Goal: Task Accomplishment & Management: Use online tool/utility

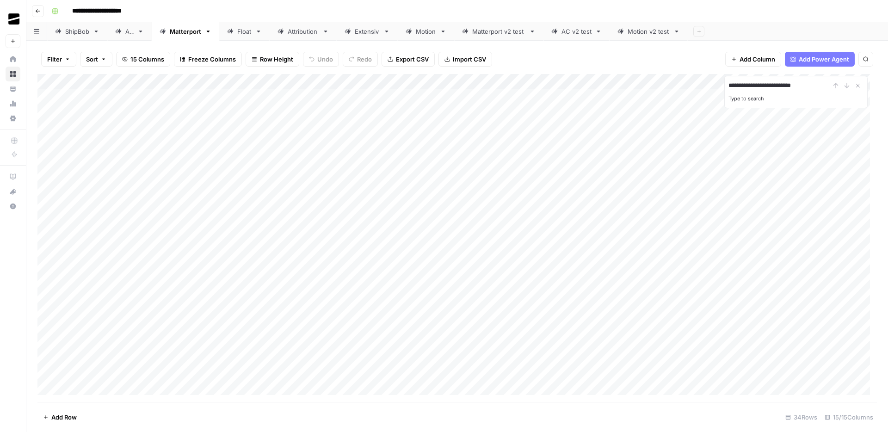
type input "**********"
click at [857, 84] on icon "Close Search" at bounding box center [857, 85] width 7 height 7
click at [491, 33] on div "Matterport v2 test" at bounding box center [498, 31] width 53 height 9
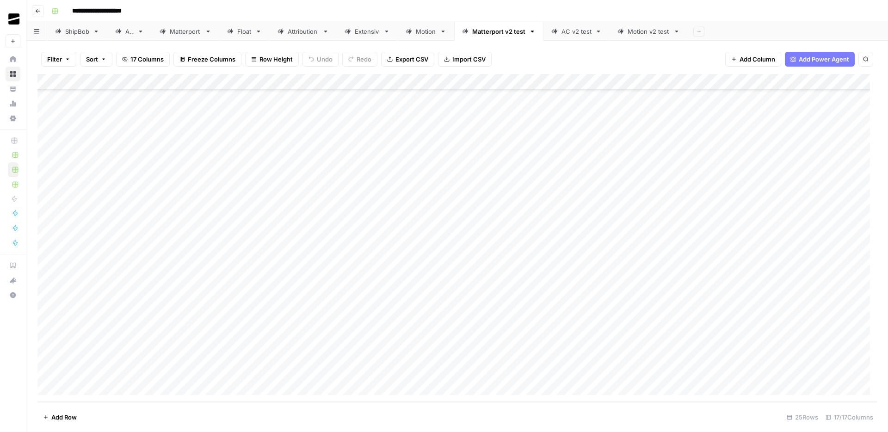
click at [19, 15] on img "Workspace: OGM" at bounding box center [14, 19] width 17 height 17
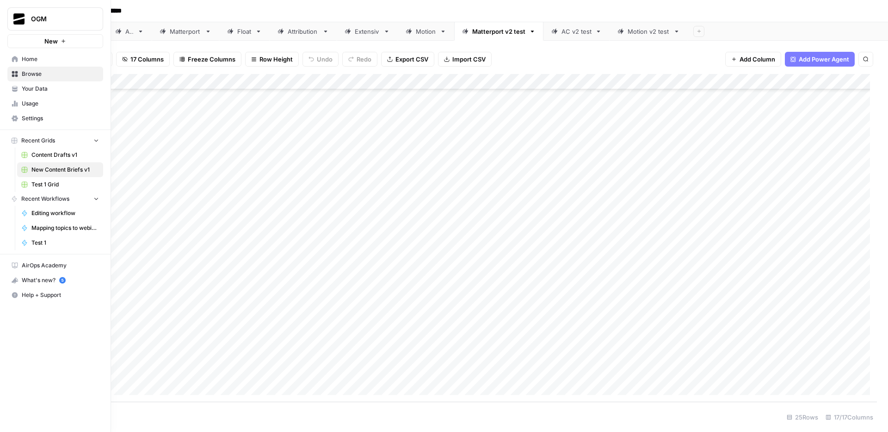
click at [19, 15] on img "Workspace: OGM" at bounding box center [19, 19] width 17 height 17
click at [154, 11] on div "**********" at bounding box center [463, 11] width 831 height 15
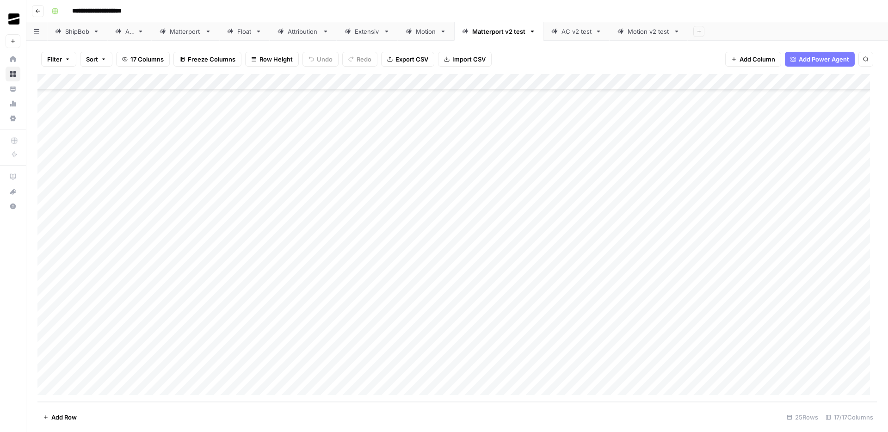
click at [45, 12] on header "**********" at bounding box center [457, 11] width 862 height 22
click at [36, 12] on icon "button" at bounding box center [38, 11] width 6 height 6
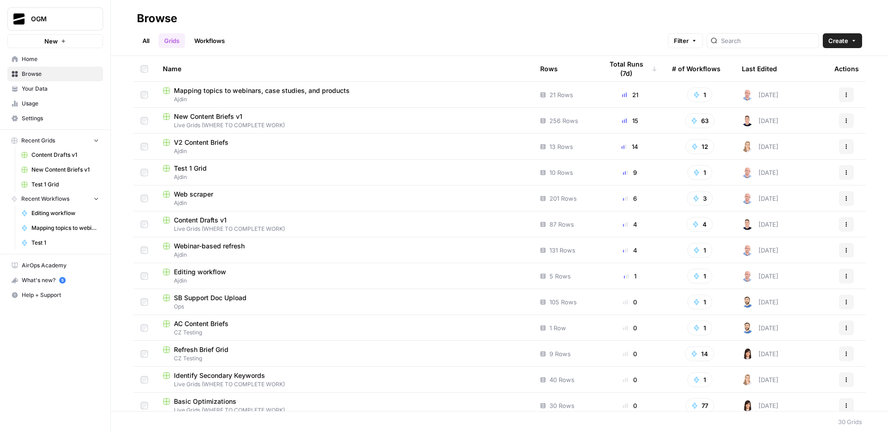
click at [214, 39] on link "Workflows" at bounding box center [210, 40] width 42 height 15
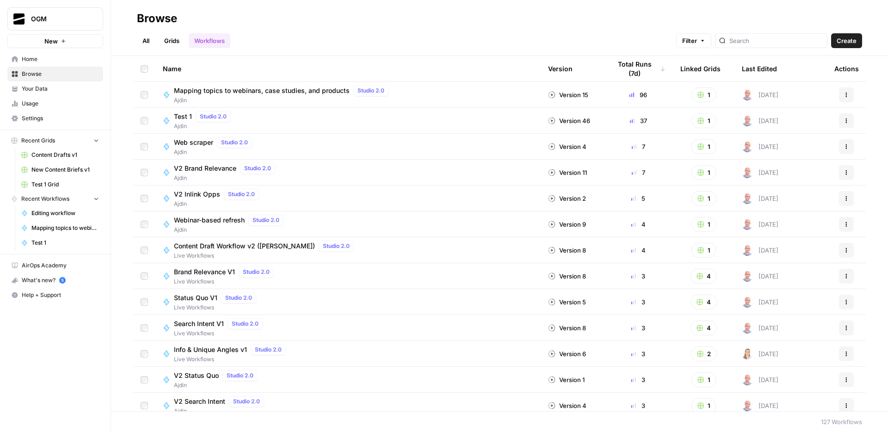
click at [173, 44] on link "Grids" at bounding box center [172, 40] width 26 height 15
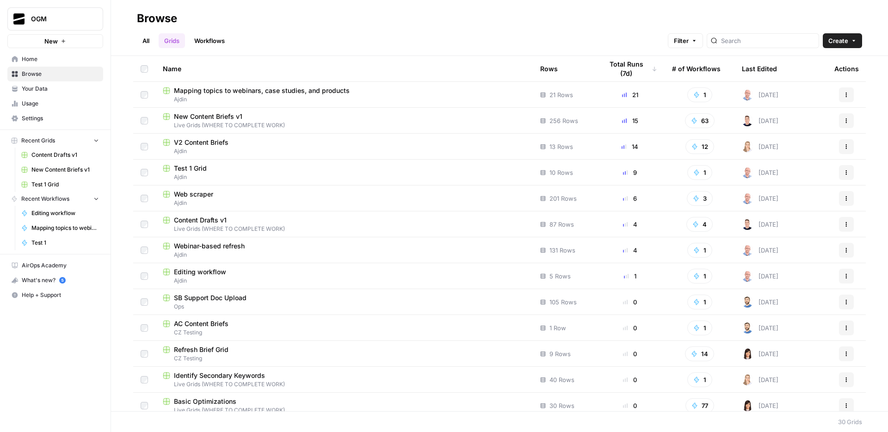
click at [218, 145] on span "V2 Content Briefs" at bounding box center [201, 142] width 55 height 9
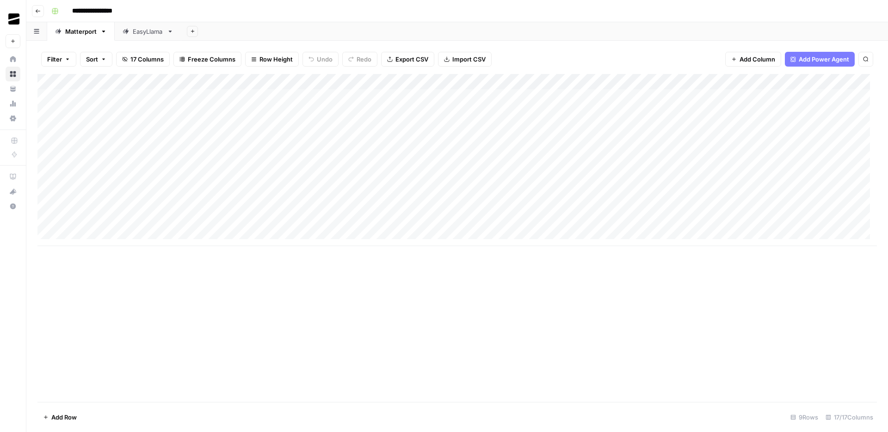
click at [43, 12] on button "Go back" at bounding box center [38, 11] width 12 height 12
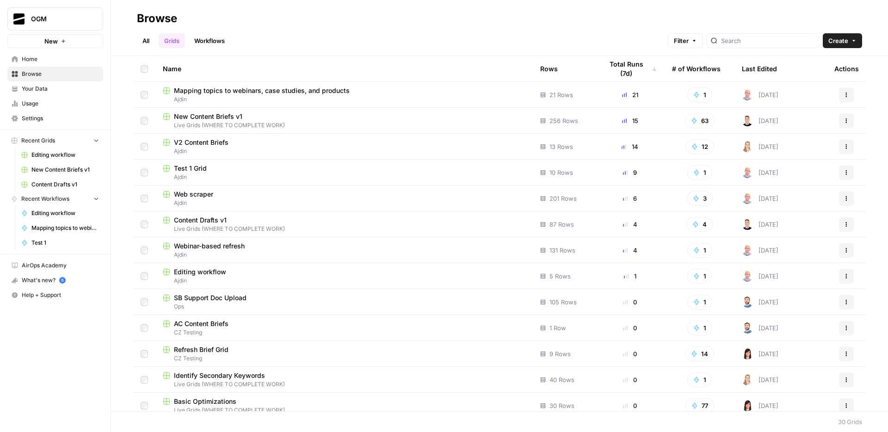
click at [240, 146] on div "V2 Content Briefs" at bounding box center [344, 142] width 363 height 9
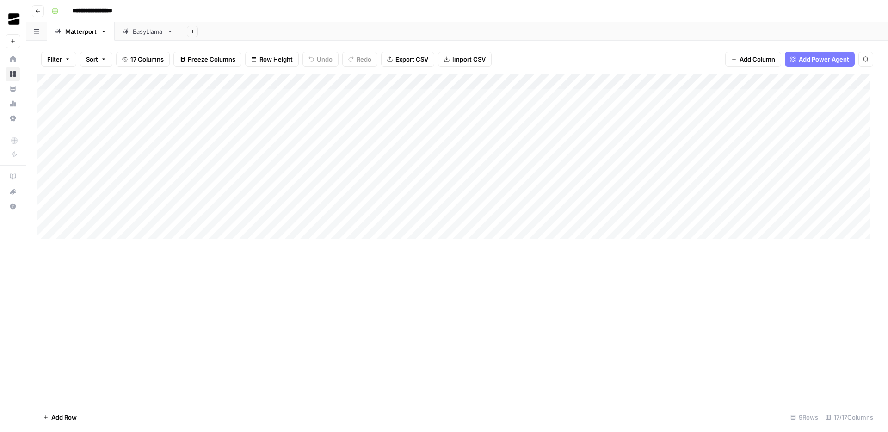
click at [180, 180] on div "Add Column" at bounding box center [457, 160] width 840 height 172
click at [226, 289] on div "Add Column" at bounding box center [457, 238] width 840 height 328
type input "*******"
click at [251, 209] on div "Add Column" at bounding box center [457, 238] width 840 height 328
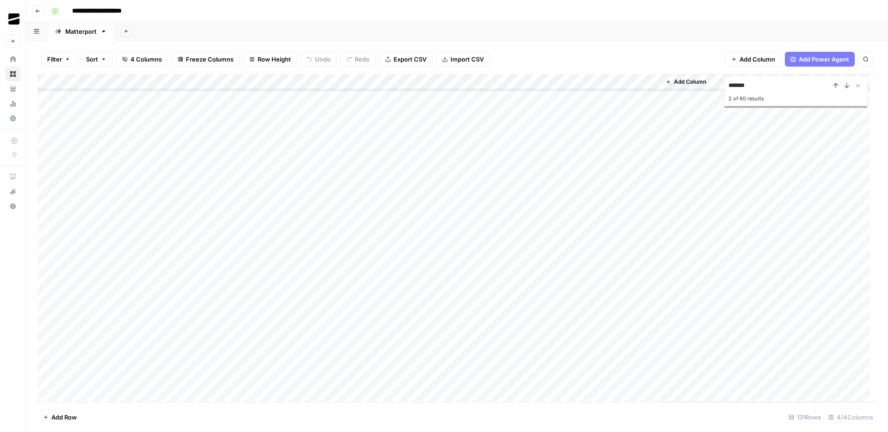
click at [235, 248] on div "Add Column" at bounding box center [457, 238] width 840 height 328
click at [451, 253] on div "Add Column" at bounding box center [457, 238] width 840 height 328
click at [551, 252] on div "Add Column" at bounding box center [457, 238] width 840 height 328
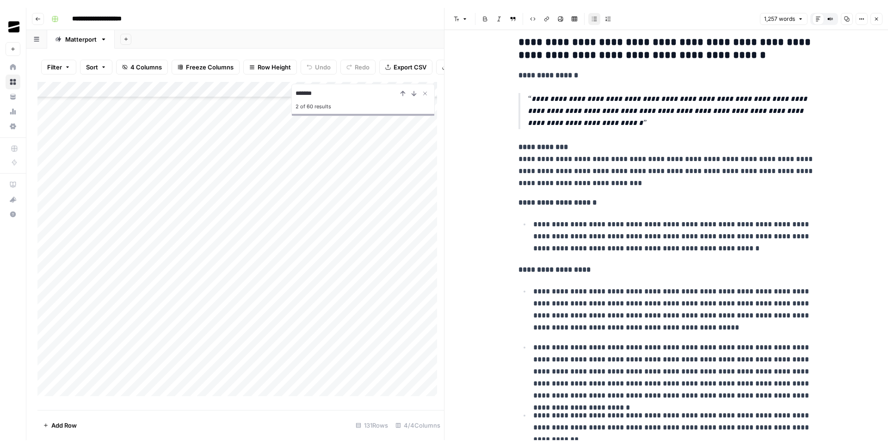
scroll to position [1158, 0]
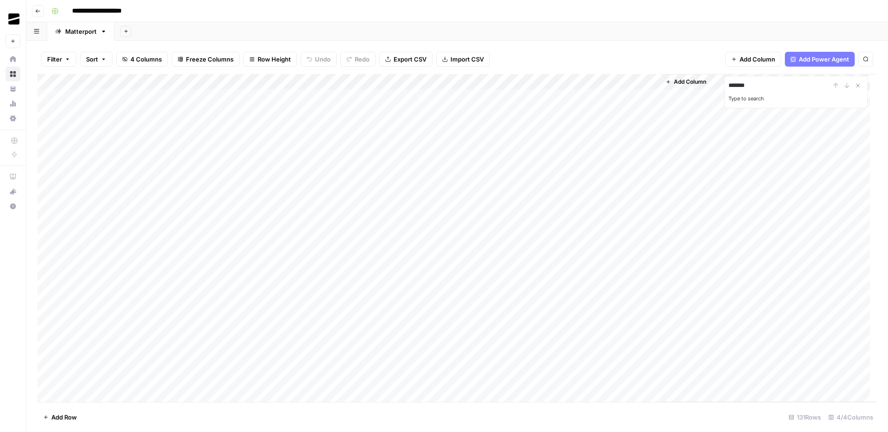
type input "*******"
click at [399, 38] on div "Add Sheet" at bounding box center [501, 31] width 773 height 19
click at [636, 59] on div "Filter Sort 4 Columns Freeze Columns Row Height Undo Redo Export CSV Import CSV…" at bounding box center [457, 59] width 840 height 30
type input "********"
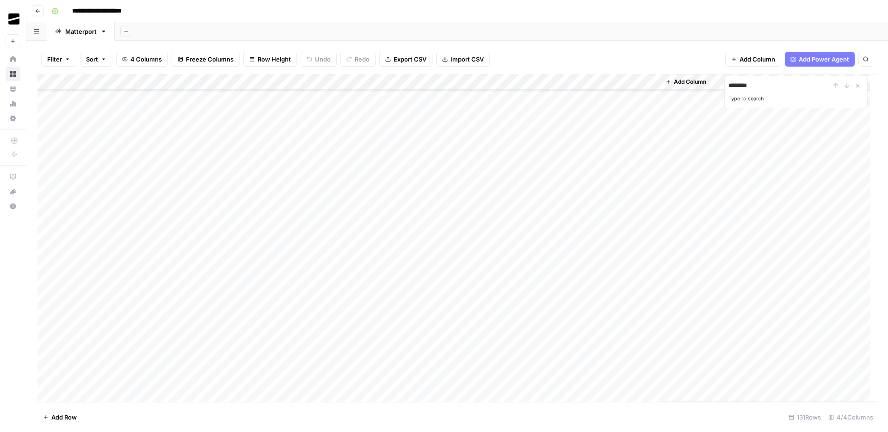
click at [860, 59] on button "Search" at bounding box center [866, 59] width 15 height 15
click at [866, 59] on icon "button" at bounding box center [866, 59] width 6 height 6
type input "*******"
type input "********"
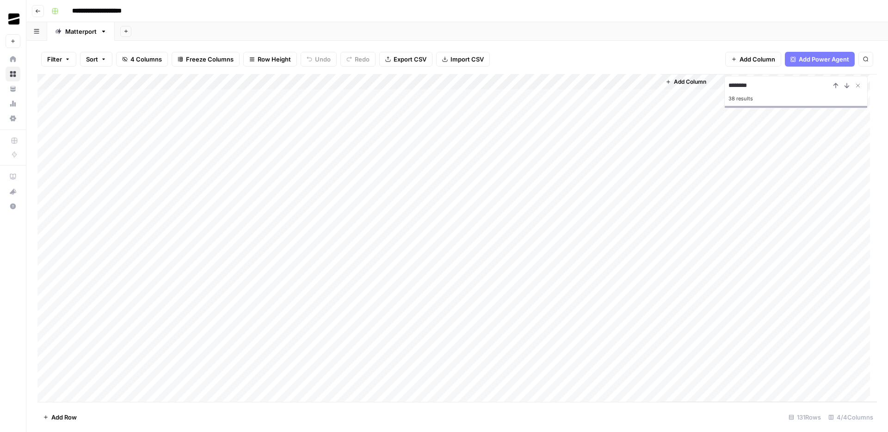
scroll to position [104, 0]
click at [226, 331] on div "Add Column" at bounding box center [457, 238] width 840 height 328
click at [275, 94] on div "Add Column" at bounding box center [457, 238] width 840 height 328
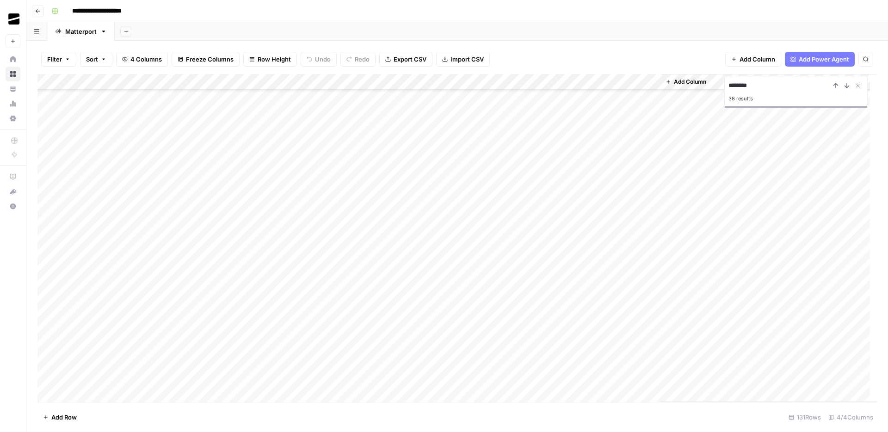
click at [191, 324] on div "Add Column" at bounding box center [457, 238] width 840 height 328
click at [191, 324] on textarea "**********" at bounding box center [176, 326] width 244 height 13
click at [332, 320] on div "Add Column" at bounding box center [457, 238] width 840 height 328
click at [566, 324] on div "Add Column" at bounding box center [457, 238] width 840 height 328
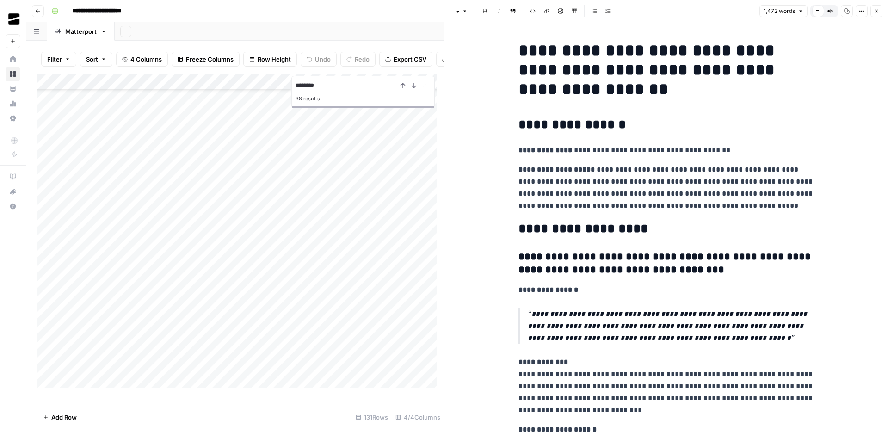
click at [879, 11] on span "Close" at bounding box center [879, 11] width 0 height 0
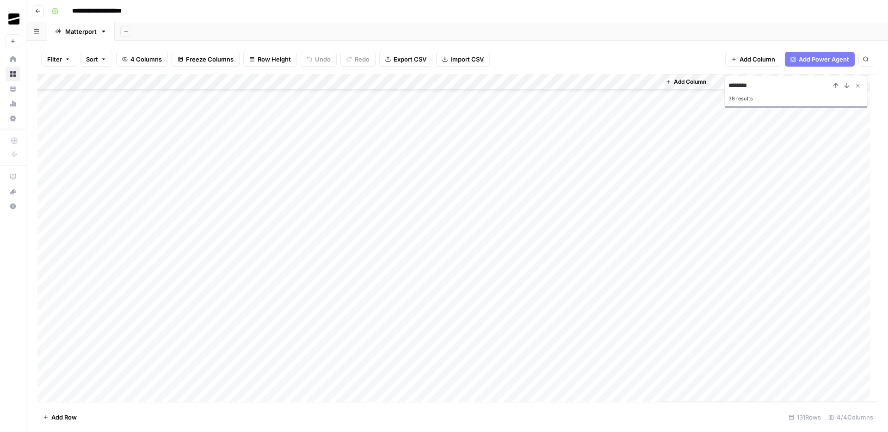
click at [859, 82] on icon "Close Search" at bounding box center [857, 85] width 7 height 7
click at [134, 173] on div "Add Column" at bounding box center [457, 160] width 840 height 172
click at [343, 175] on div "Add Column" at bounding box center [457, 160] width 840 height 172
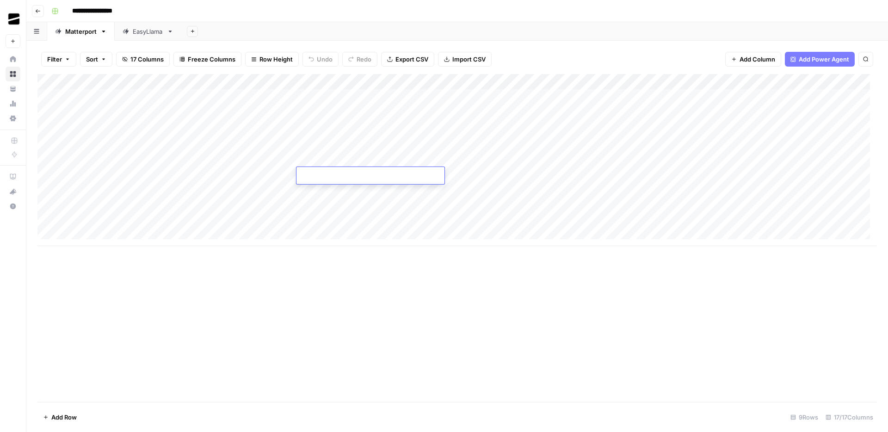
type textarea "**********"
click at [472, 177] on div "Add Column" at bounding box center [457, 160] width 840 height 172
click at [444, 172] on div "Add Column" at bounding box center [457, 160] width 840 height 172
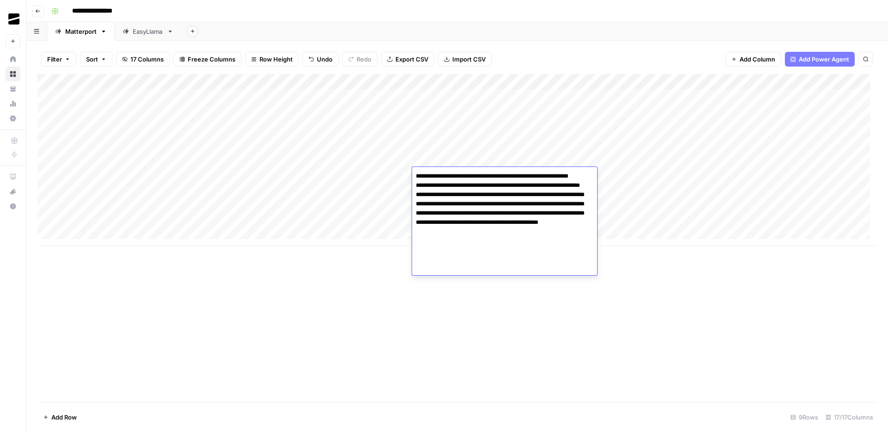
drag, startPoint x: 454, startPoint y: 186, endPoint x: 524, endPoint y: 178, distance: 69.8
click at [524, 178] on textarea "**********" at bounding box center [504, 227] width 185 height 115
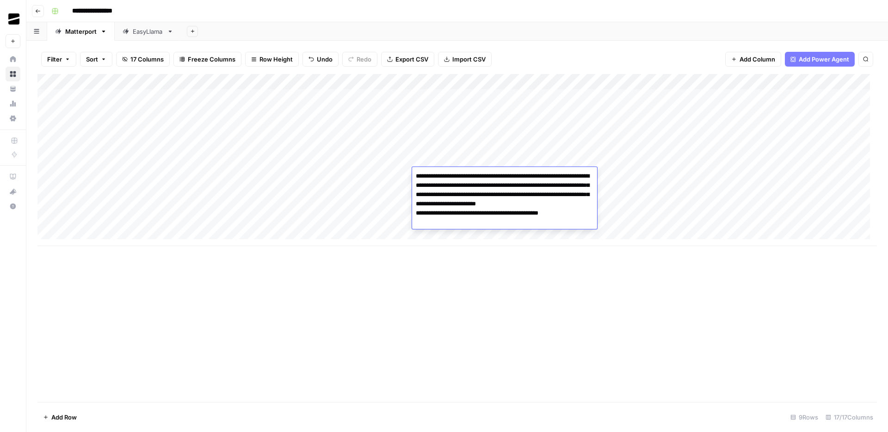
click at [586, 206] on textarea "**********" at bounding box center [504, 204] width 185 height 68
type textarea "**********"
click at [666, 303] on div "Add Column" at bounding box center [457, 238] width 840 height 328
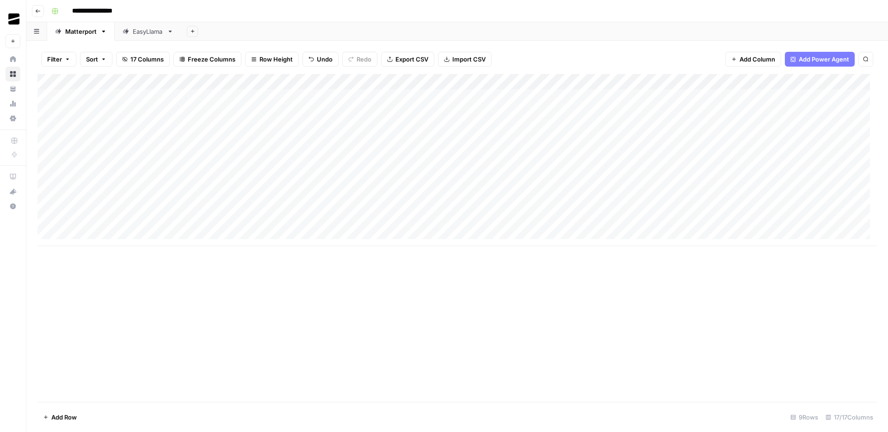
click at [558, 172] on div "Add Column" at bounding box center [457, 160] width 840 height 172
click at [560, 174] on div "Add Column" at bounding box center [457, 160] width 840 height 172
click at [641, 279] on div "Add Column" at bounding box center [457, 238] width 840 height 328
click at [217, 172] on div "Add Column" at bounding box center [457, 160] width 840 height 172
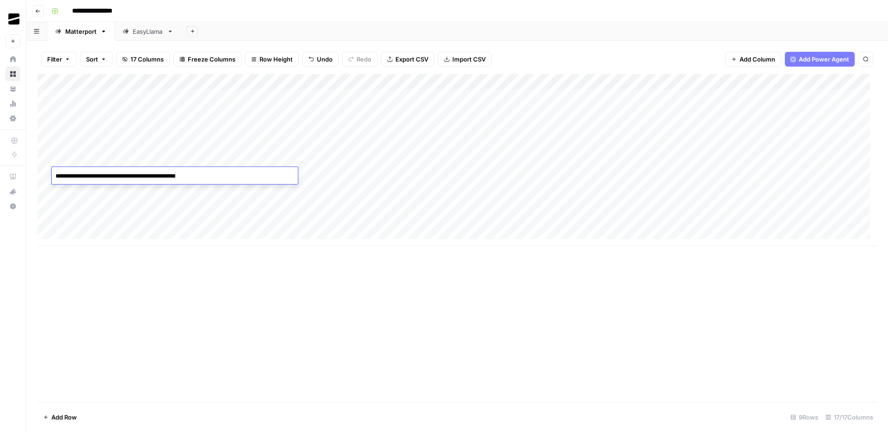
click at [175, 175] on textarea "**********" at bounding box center [175, 176] width 246 height 13
type textarea "**********"
click at [550, 173] on div "Add Column" at bounding box center [457, 160] width 840 height 172
click at [644, 180] on div "Add Column" at bounding box center [457, 160] width 840 height 172
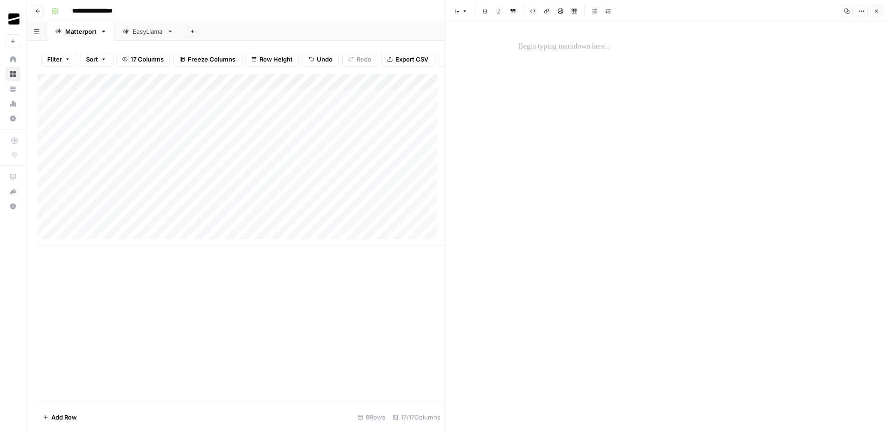
click at [876, 10] on icon "button" at bounding box center [876, 11] width 3 height 3
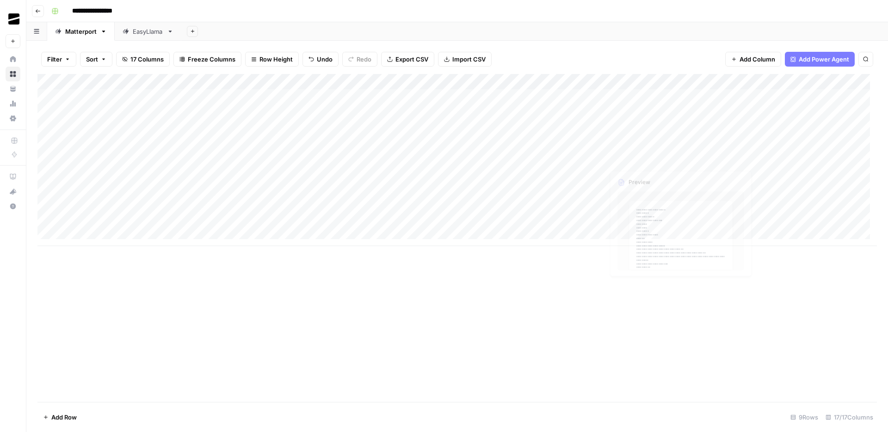
click at [654, 160] on div "Add Column" at bounding box center [457, 160] width 840 height 172
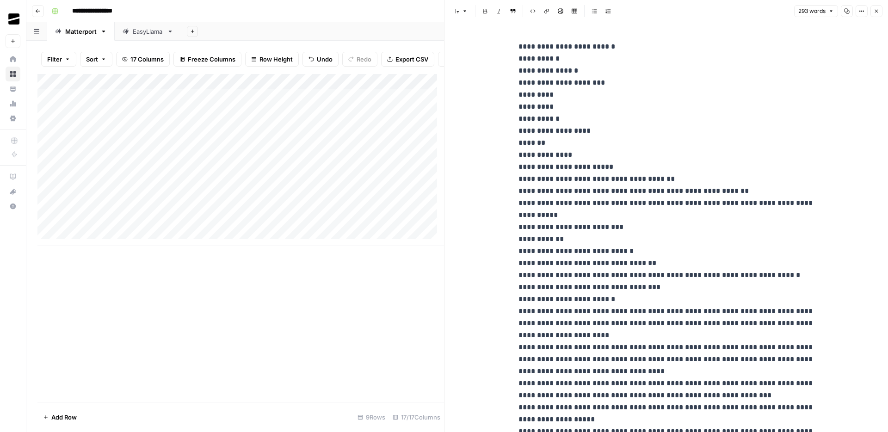
click at [872, 13] on button "Close" at bounding box center [877, 11] width 12 height 12
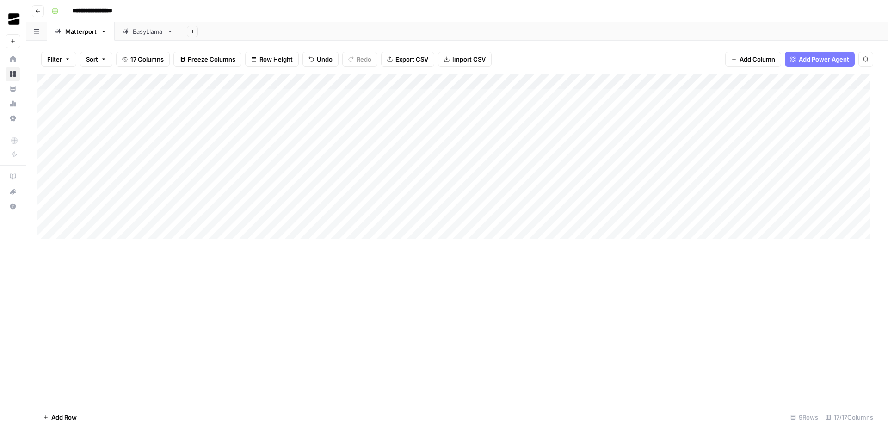
click at [647, 160] on div "Add Column" at bounding box center [457, 160] width 840 height 172
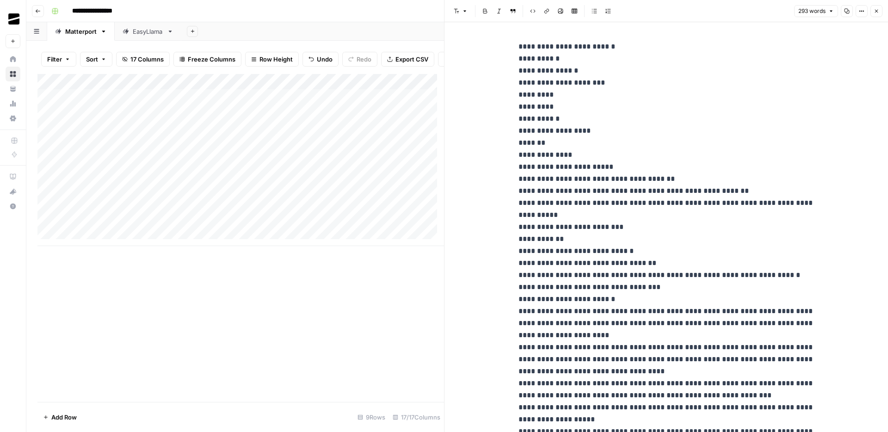
click at [214, 182] on div "Add Column" at bounding box center [240, 160] width 407 height 172
click at [879, 12] on icon "button" at bounding box center [877, 11] width 6 height 6
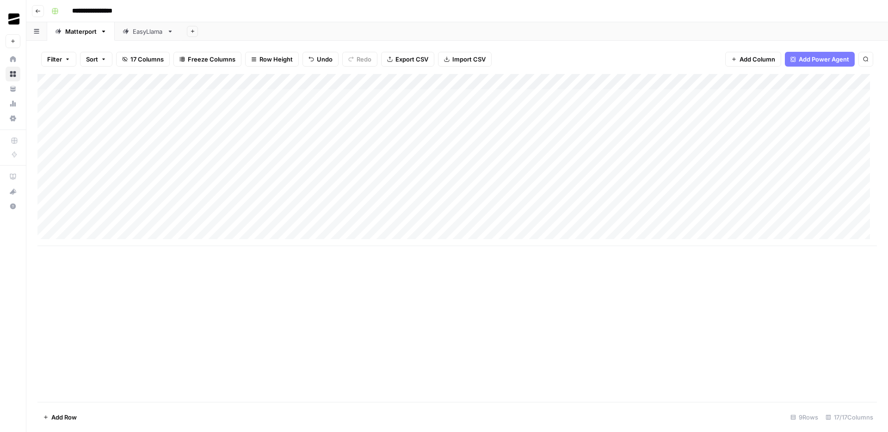
click at [560, 173] on div "Add Column" at bounding box center [457, 160] width 840 height 172
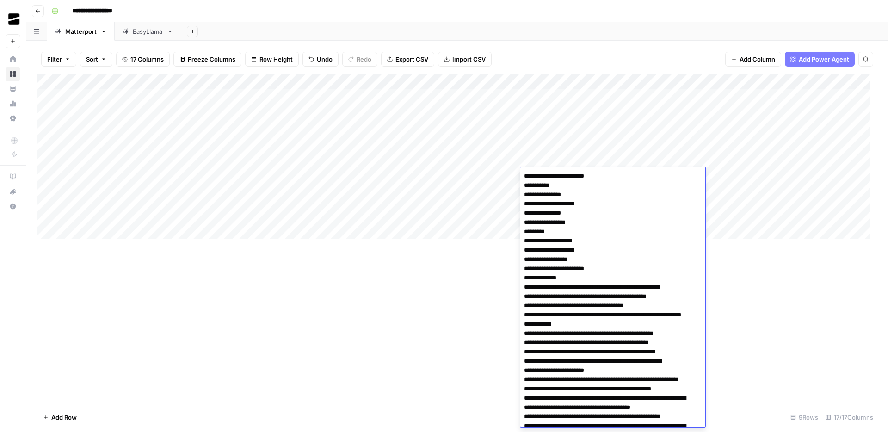
click at [525, 186] on textarea at bounding box center [609, 403] width 178 height 466
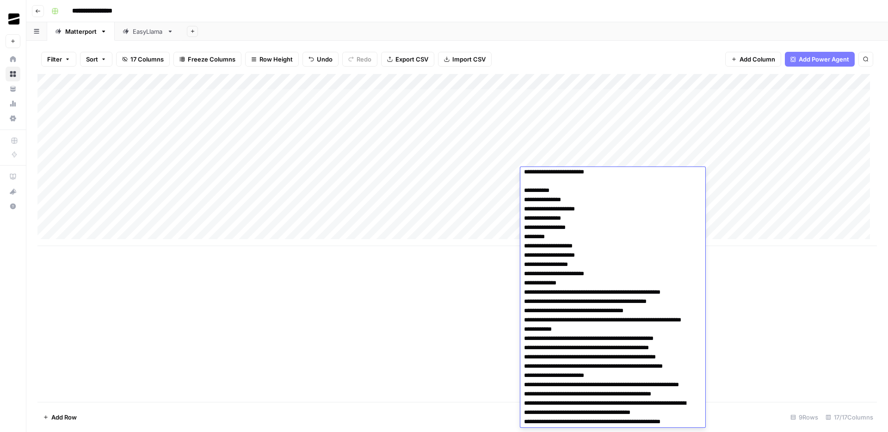
scroll to position [6, 0]
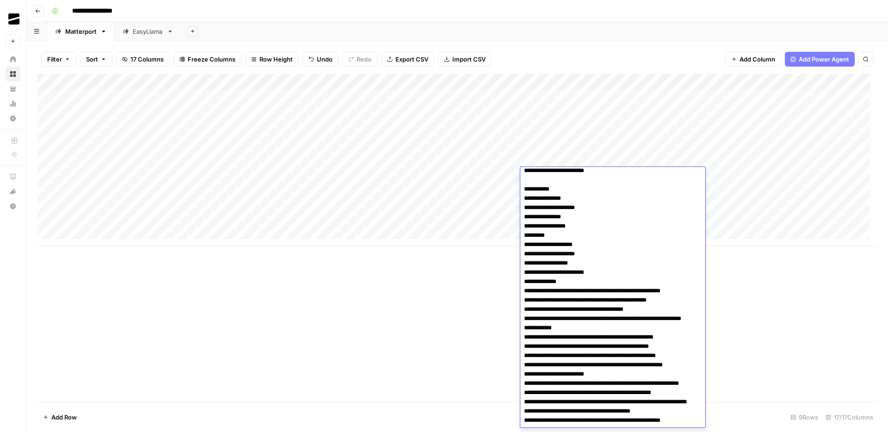
click at [597, 207] on textarea at bounding box center [609, 402] width 178 height 476
click at [591, 227] on textarea at bounding box center [609, 402] width 178 height 476
drag, startPoint x: 578, startPoint y: 217, endPoint x: 521, endPoint y: 217, distance: 57.4
click at [521, 217] on textarea at bounding box center [609, 402] width 178 height 476
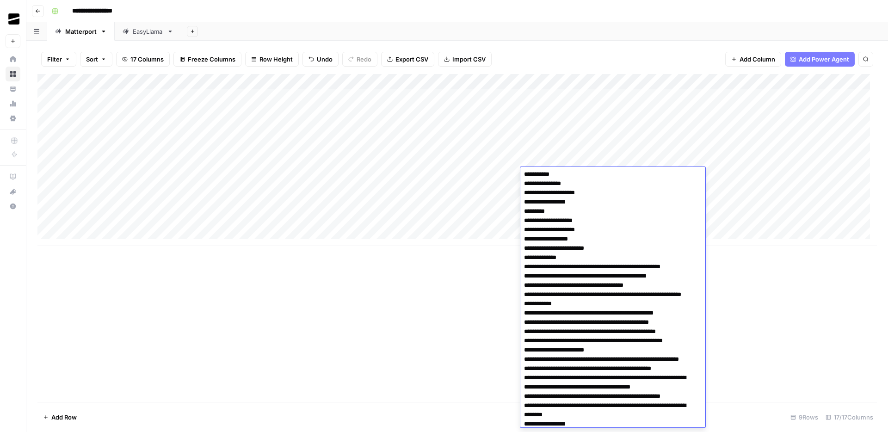
scroll to position [21, 0]
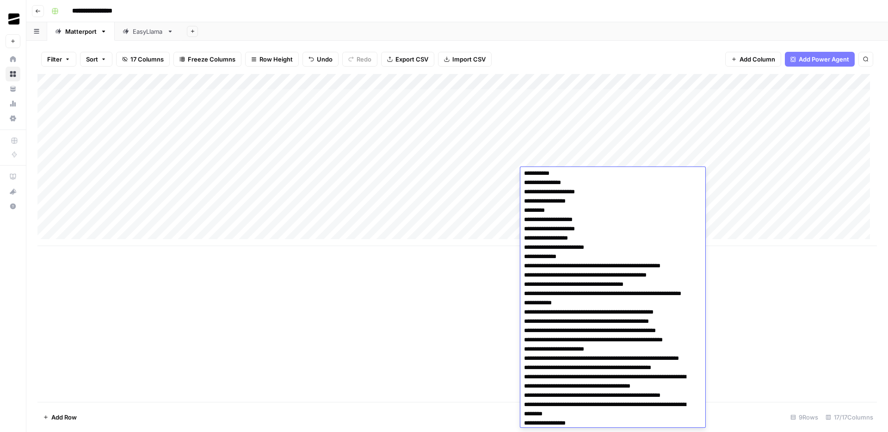
click at [608, 199] on textarea at bounding box center [609, 382] width 178 height 466
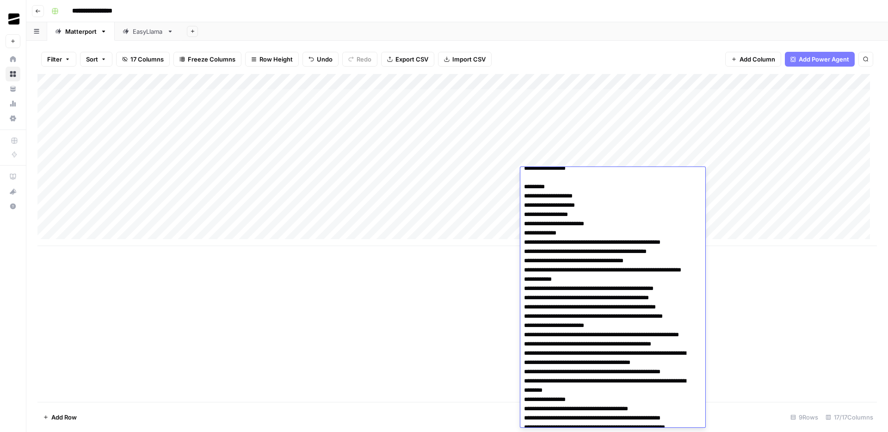
scroll to position [62, 0]
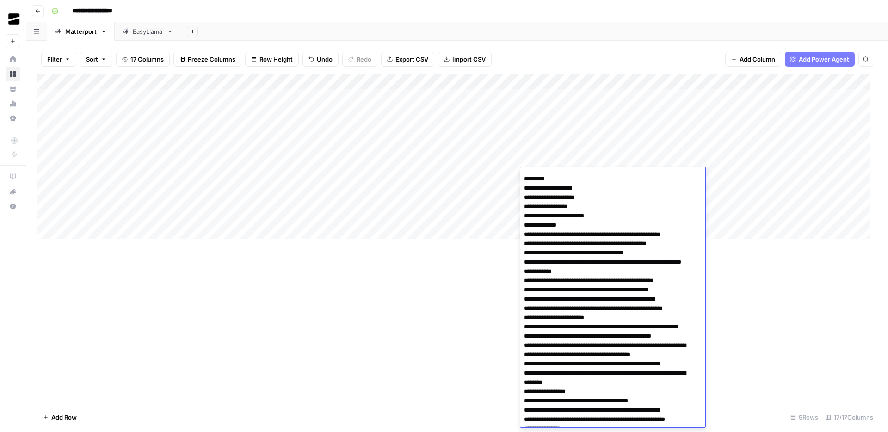
click at [526, 190] on textarea at bounding box center [609, 346] width 178 height 476
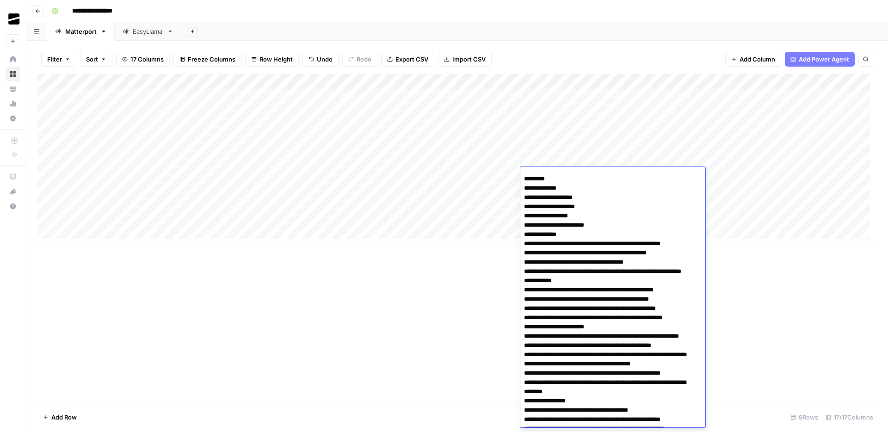
drag, startPoint x: 525, startPoint y: 208, endPoint x: 594, endPoint y: 217, distance: 69.1
click at [594, 217] on textarea at bounding box center [609, 350] width 178 height 485
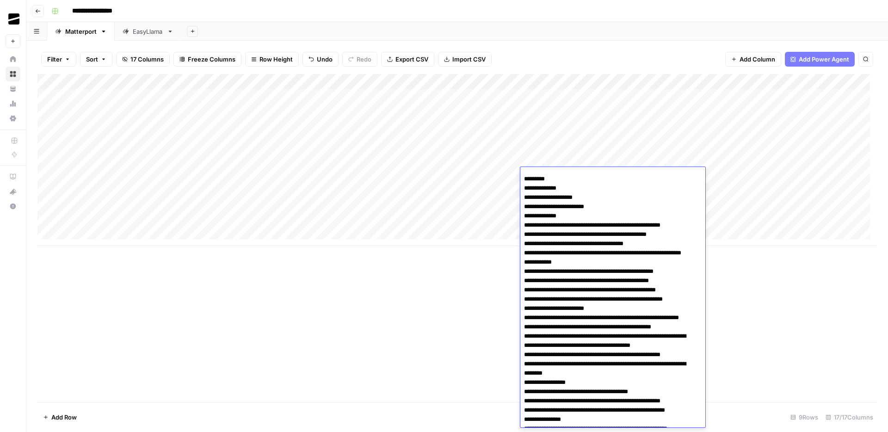
drag, startPoint x: 600, startPoint y: 196, endPoint x: 523, endPoint y: 196, distance: 76.3
click at [523, 196] on textarea at bounding box center [609, 341] width 178 height 466
click at [623, 208] on textarea at bounding box center [609, 341] width 178 height 466
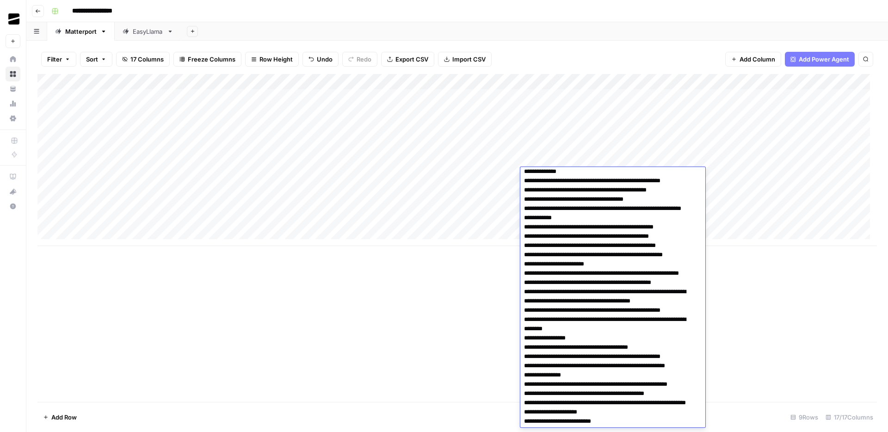
scroll to position [115, 0]
click at [577, 217] on textarea at bounding box center [609, 293] width 178 height 476
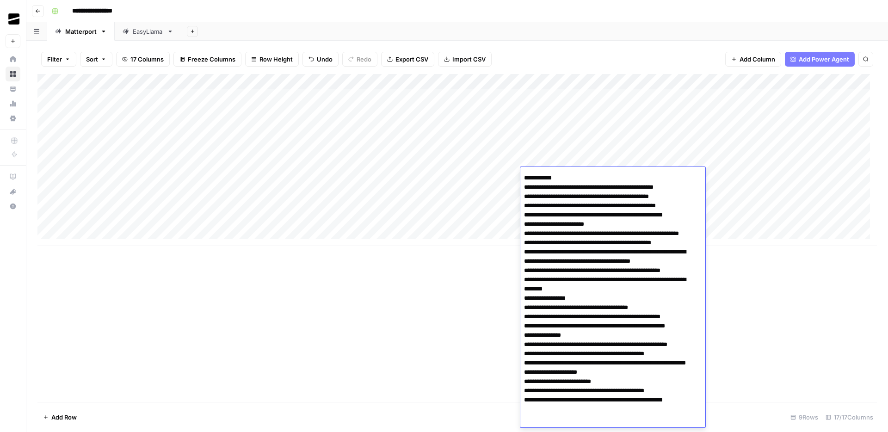
scroll to position [173, 0]
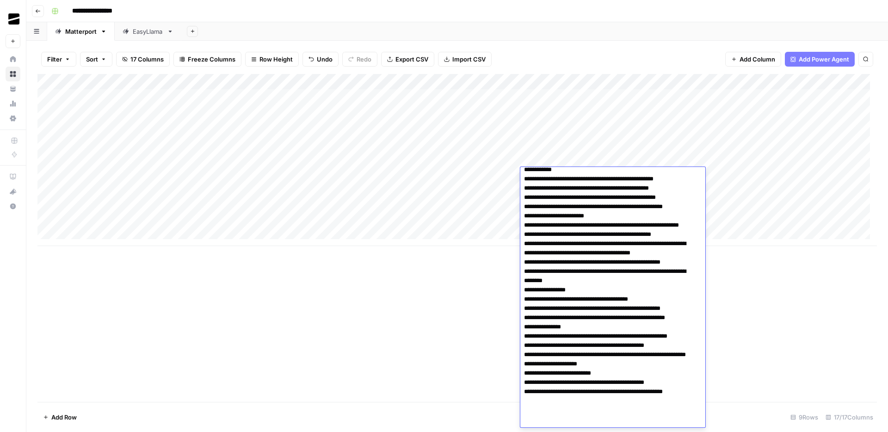
click at [617, 223] on textarea at bounding box center [609, 239] width 178 height 485
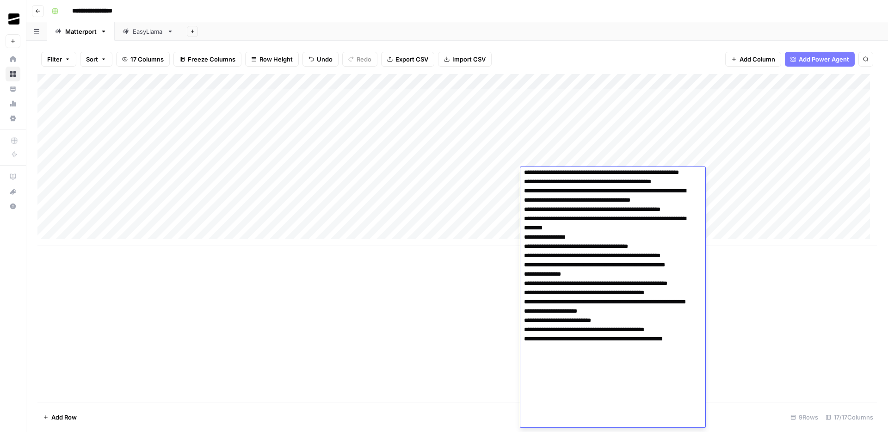
scroll to position [236, 0]
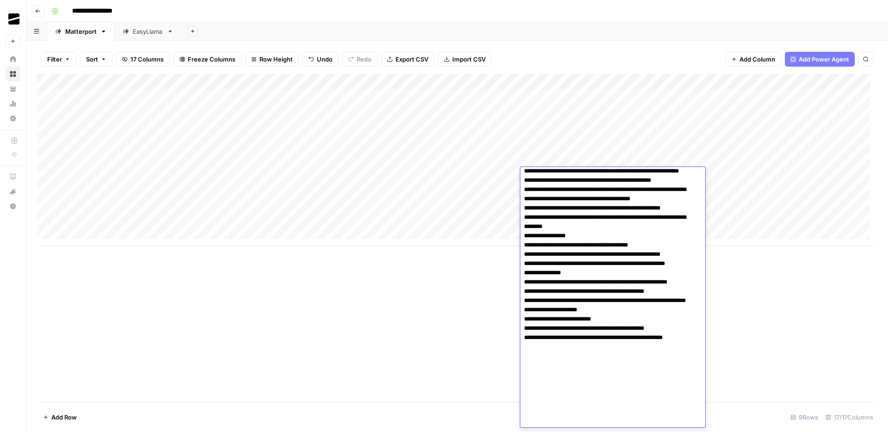
click at [603, 262] on textarea at bounding box center [609, 180] width 178 height 494
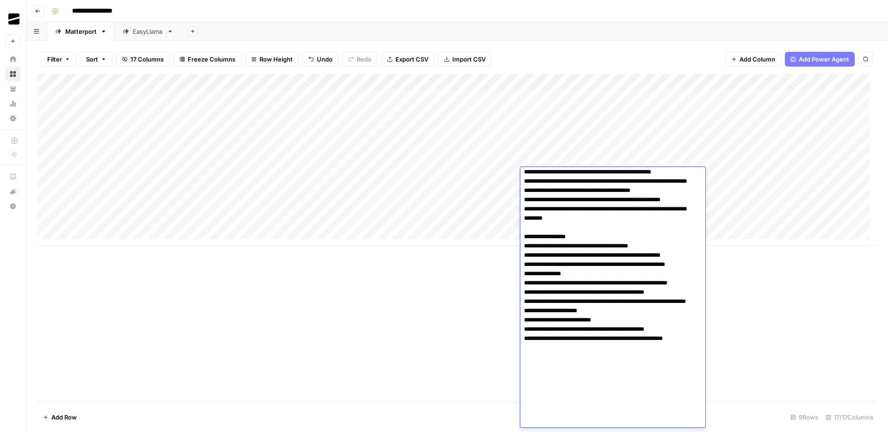
scroll to position [246, 0]
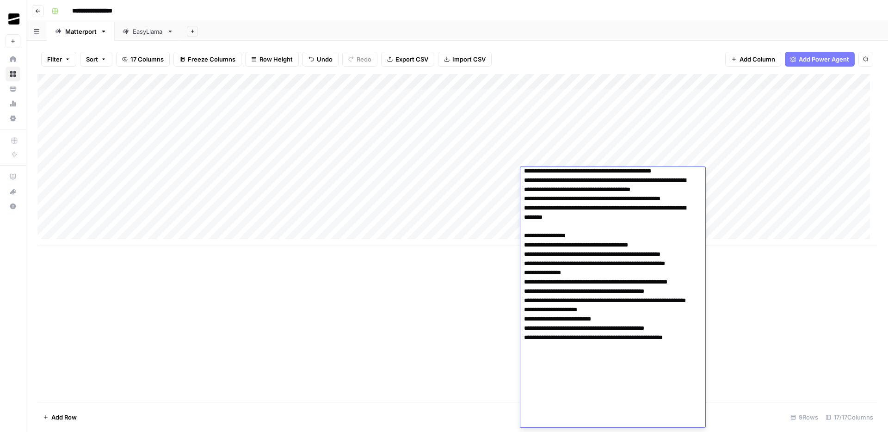
click at [580, 306] on textarea at bounding box center [609, 175] width 178 height 503
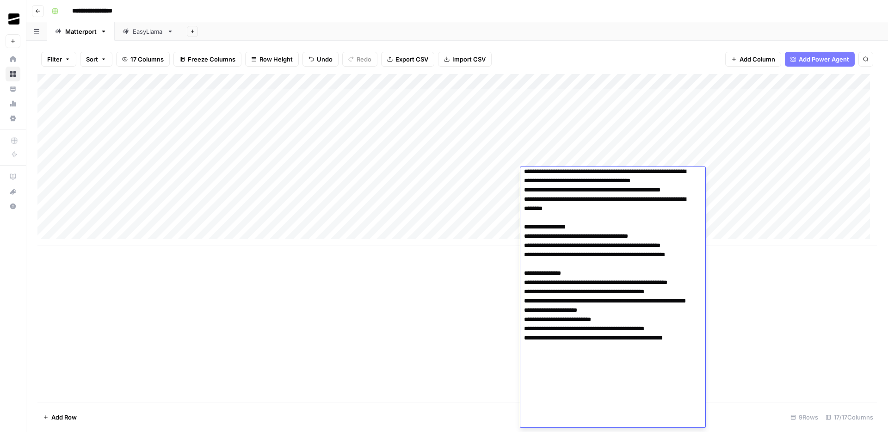
scroll to position [255, 0]
click at [603, 370] on textarea at bounding box center [609, 171] width 178 height 513
type textarea "**********"
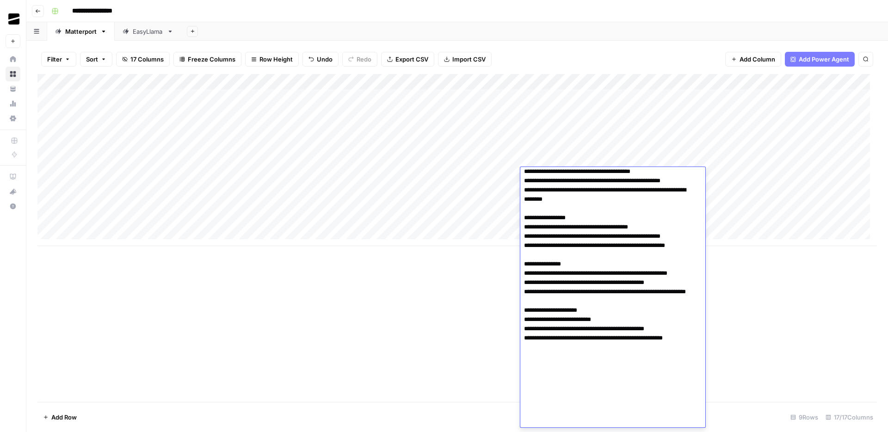
scroll to position [264, 0]
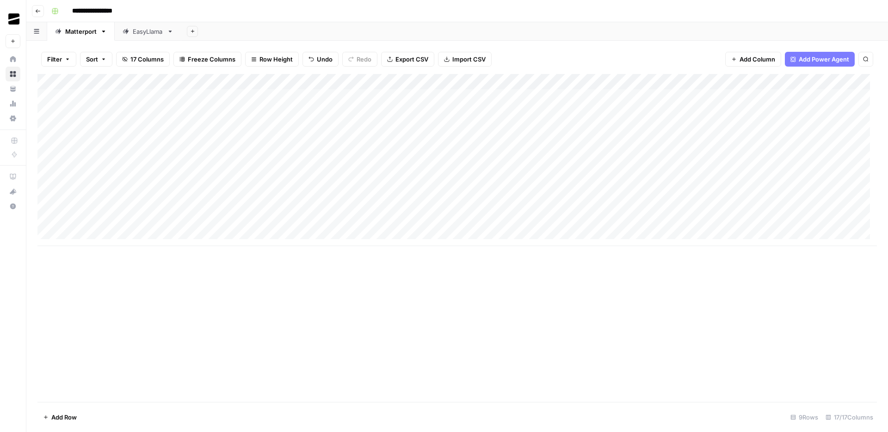
click at [453, 286] on div "Add Column" at bounding box center [457, 238] width 840 height 328
click at [563, 173] on div "Add Column" at bounding box center [457, 160] width 840 height 172
drag, startPoint x: 639, startPoint y: 204, endPoint x: 642, endPoint y: 193, distance: 11.3
click at [639, 204] on div "Add Column" at bounding box center [457, 160] width 840 height 172
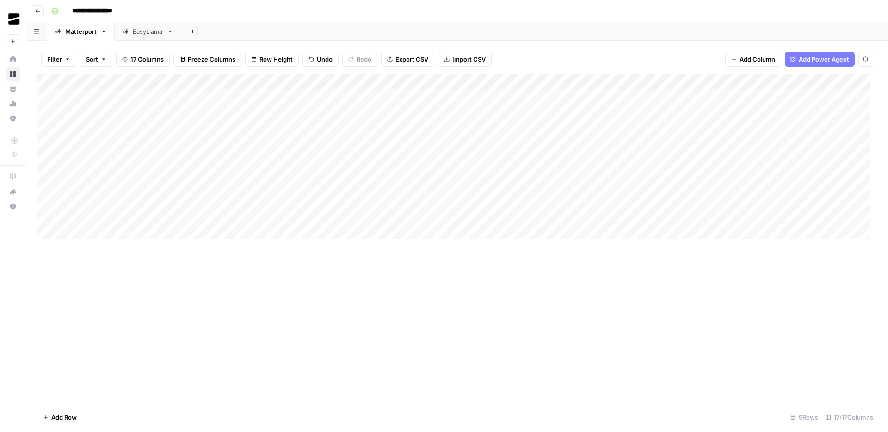
click at [644, 175] on div "Add Column" at bounding box center [457, 160] width 840 height 172
click at [619, 110] on div at bounding box center [666, 227] width 307 height 410
drag, startPoint x: 619, startPoint y: 52, endPoint x: 619, endPoint y: 45, distance: 7.5
click at [618, 46] on div at bounding box center [666, 227] width 307 height 410
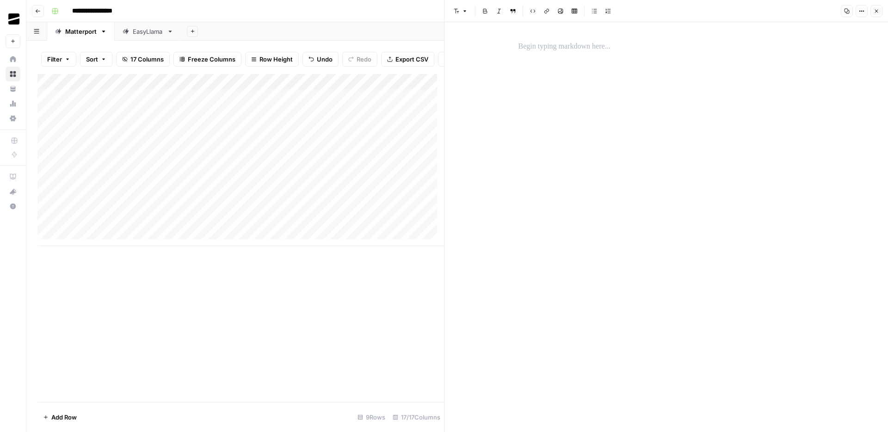
click at [619, 45] on p at bounding box center [667, 47] width 296 height 12
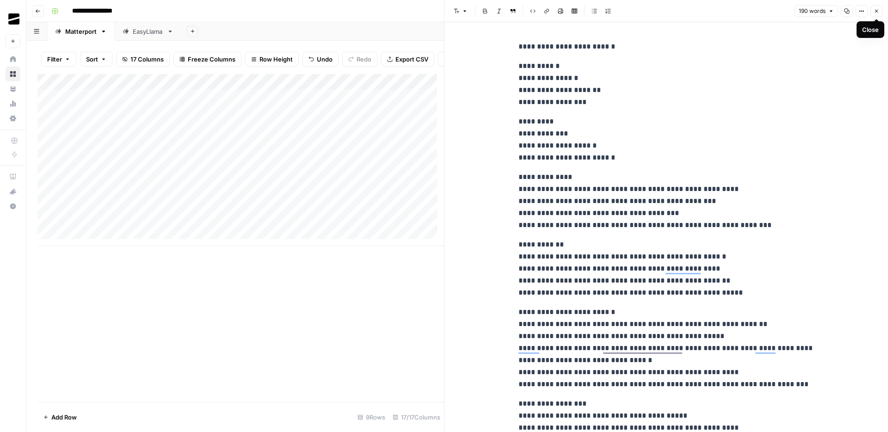
click at [878, 11] on icon "button" at bounding box center [877, 11] width 6 height 6
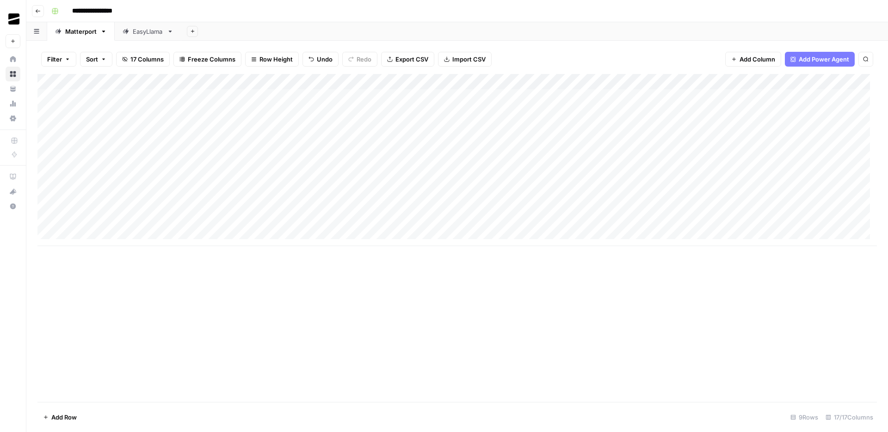
click at [565, 178] on div "Add Column" at bounding box center [457, 160] width 840 height 172
click at [545, 297] on div "Add Column" at bounding box center [457, 238] width 840 height 328
click at [561, 155] on div "Add Column" at bounding box center [457, 160] width 840 height 172
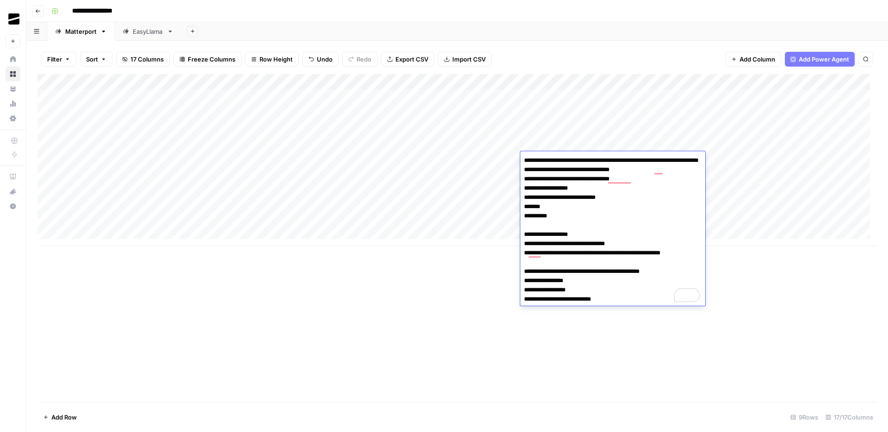
click at [451, 303] on div "Add Column" at bounding box center [457, 238] width 840 height 328
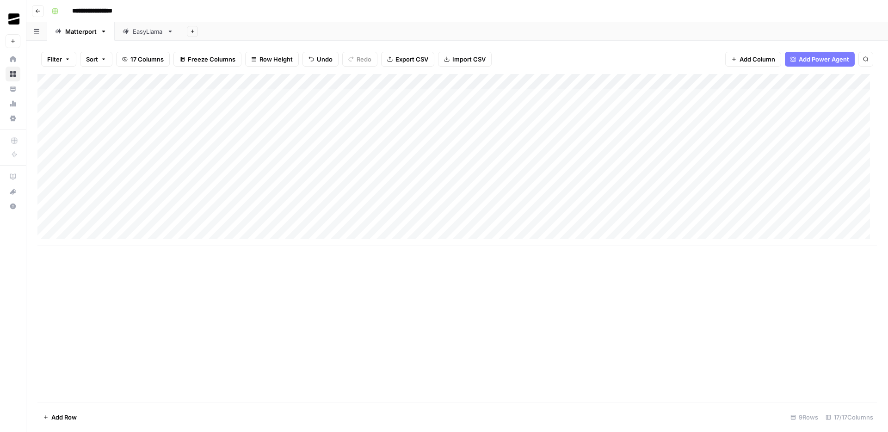
click at [564, 178] on div "Add Column" at bounding box center [457, 160] width 840 height 172
click at [559, 161] on div "Add Column" at bounding box center [457, 160] width 840 height 172
click at [567, 143] on div "Add Column" at bounding box center [457, 160] width 840 height 172
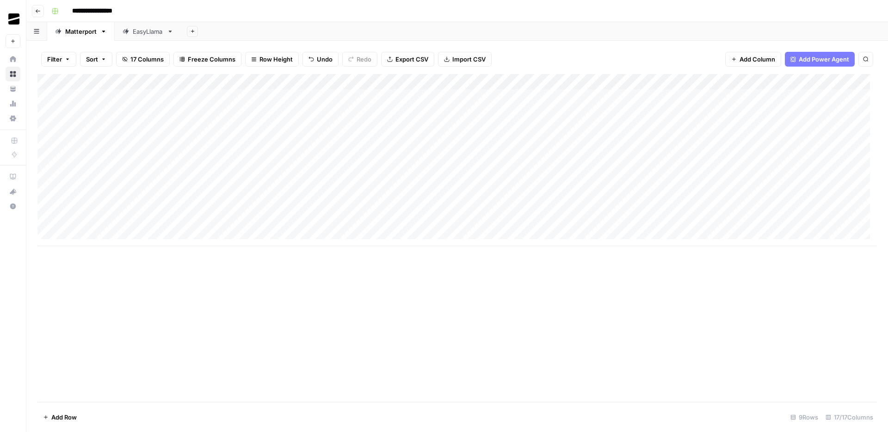
click at [554, 320] on div "Add Column" at bounding box center [457, 238] width 840 height 328
click at [539, 176] on div "Add Column" at bounding box center [457, 160] width 840 height 172
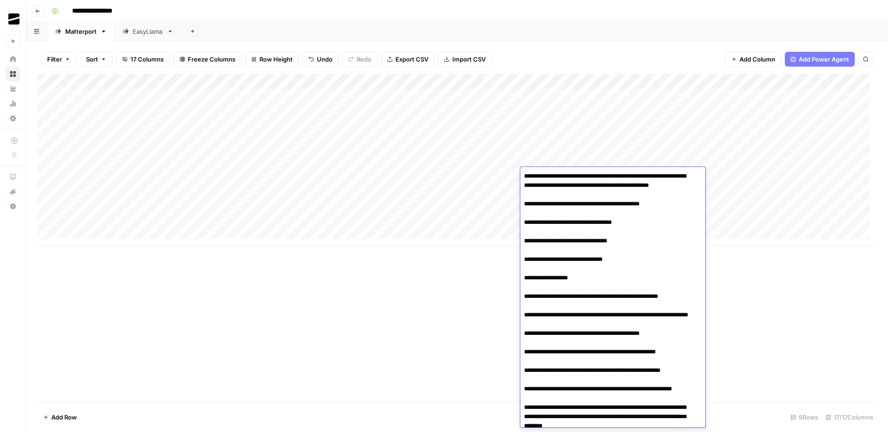
click at [570, 207] on textarea "**********" at bounding box center [609, 324] width 178 height 309
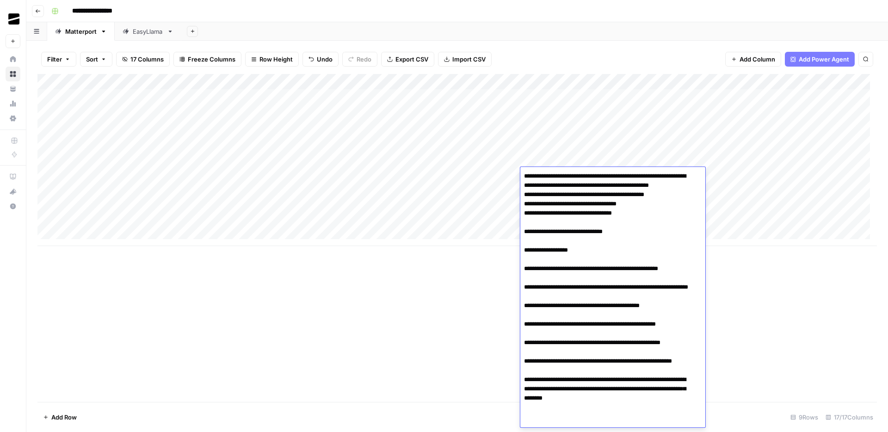
click at [570, 233] on textarea "**********" at bounding box center [609, 310] width 178 height 281
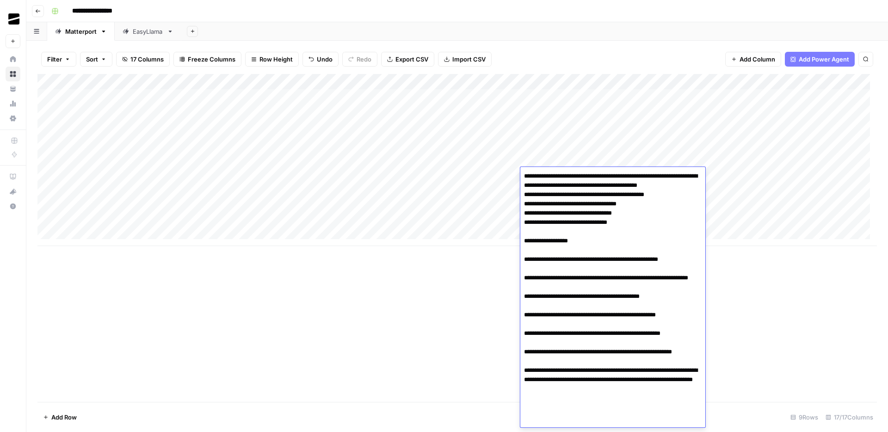
drag, startPoint x: 641, startPoint y: 222, endPoint x: 685, endPoint y: 189, distance: 54.9
click at [685, 189] on textarea "**********" at bounding box center [612, 297] width 185 height 254
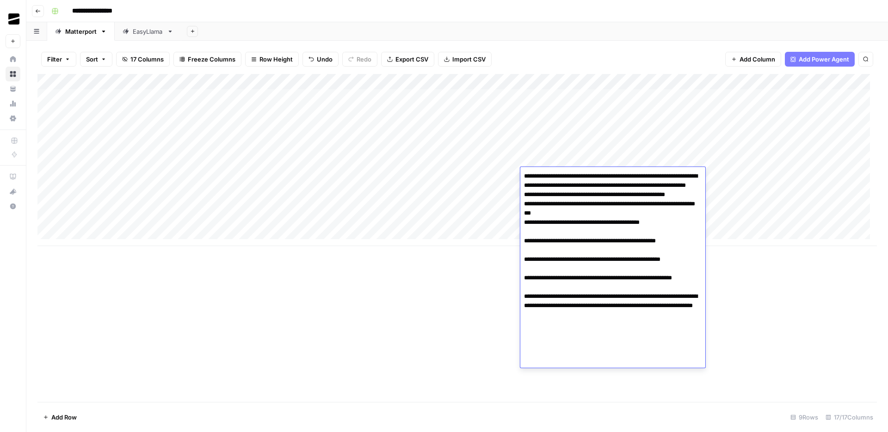
click at [591, 250] on textarea "**********" at bounding box center [612, 269] width 185 height 198
click at [594, 195] on textarea "**********" at bounding box center [612, 269] width 185 height 198
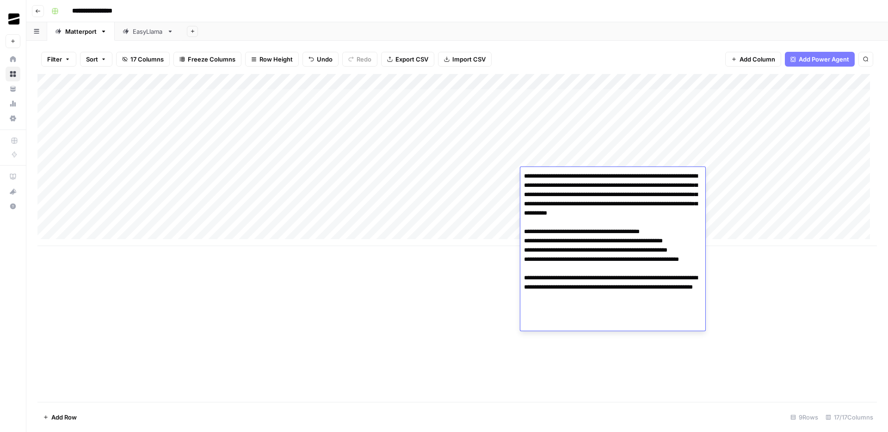
click at [529, 241] on textarea "**********" at bounding box center [612, 246] width 185 height 152
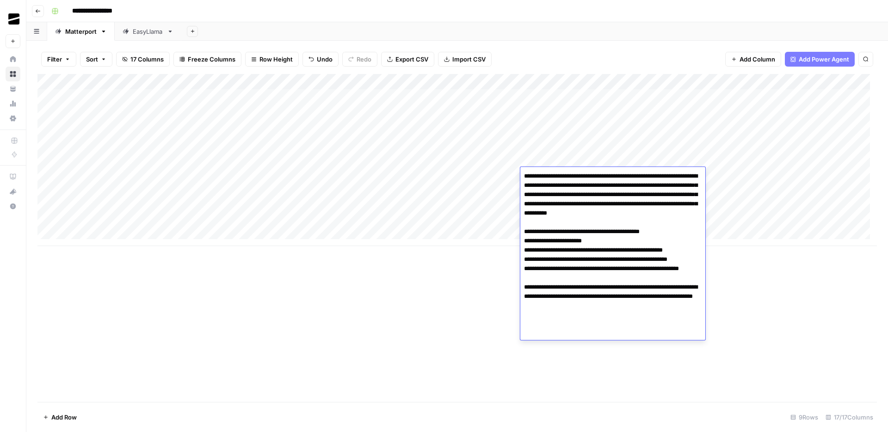
click at [587, 290] on textarea "**********" at bounding box center [612, 250] width 185 height 161
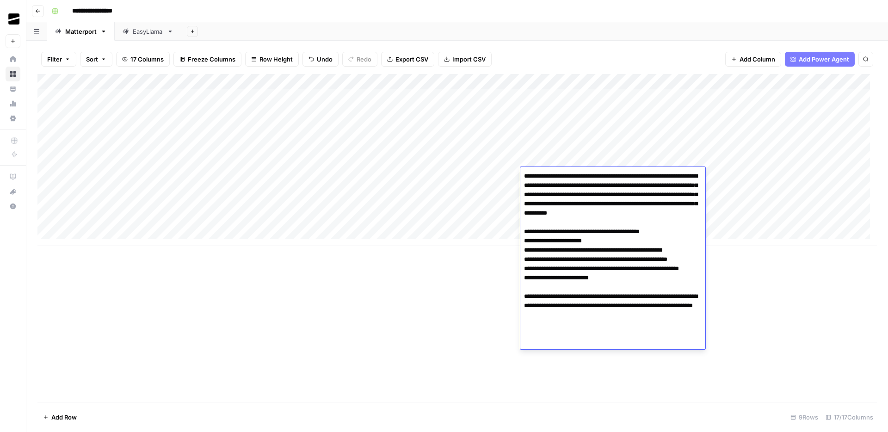
drag, startPoint x: 622, startPoint y: 298, endPoint x: 523, endPoint y: 289, distance: 99.0
click at [523, 289] on textarea "**********" at bounding box center [612, 255] width 185 height 170
click at [569, 297] on textarea "**********" at bounding box center [612, 255] width 185 height 170
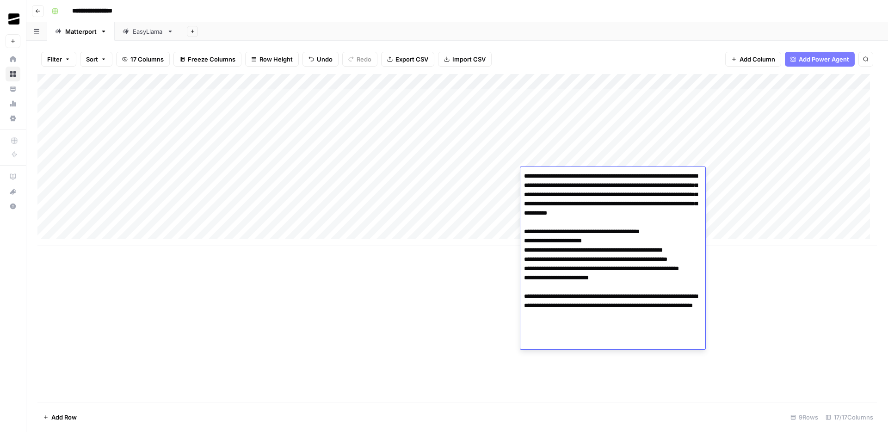
paste textarea "**********"
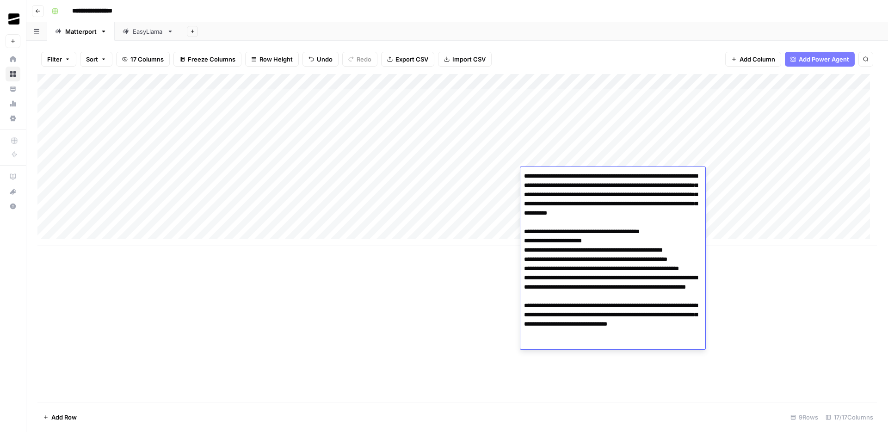
scroll to position [67, 0]
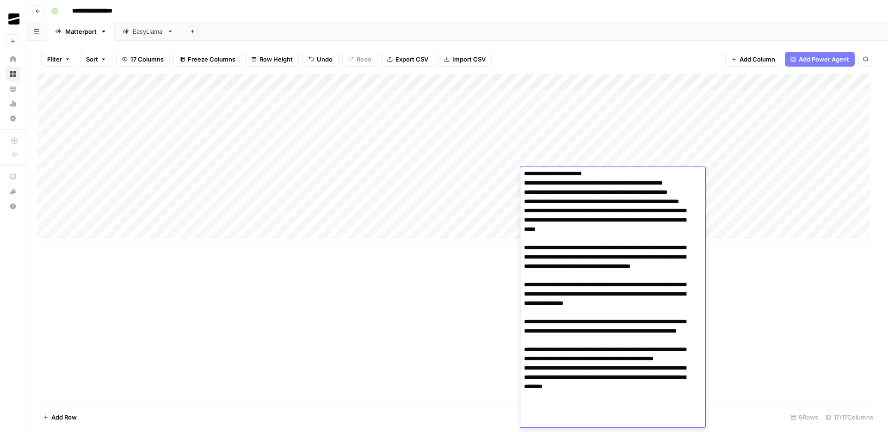
click at [524, 248] on textarea at bounding box center [609, 280] width 178 height 355
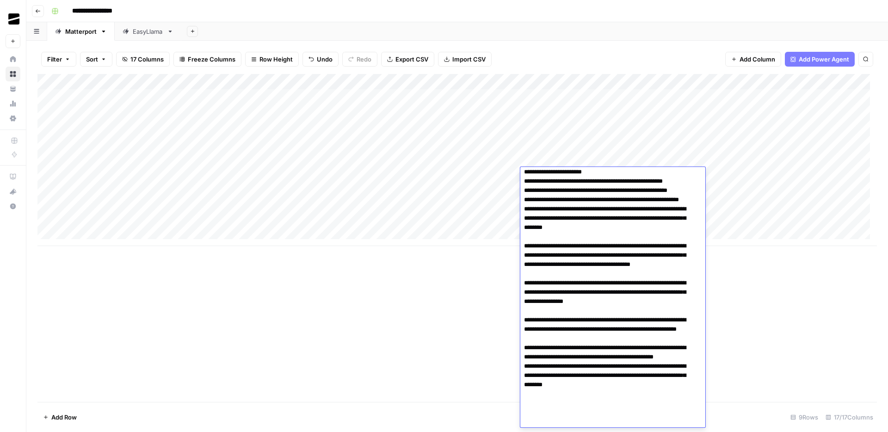
drag, startPoint x: 609, startPoint y: 246, endPoint x: 635, endPoint y: 248, distance: 26.0
click at [635, 248] on textarea at bounding box center [609, 278] width 178 height 355
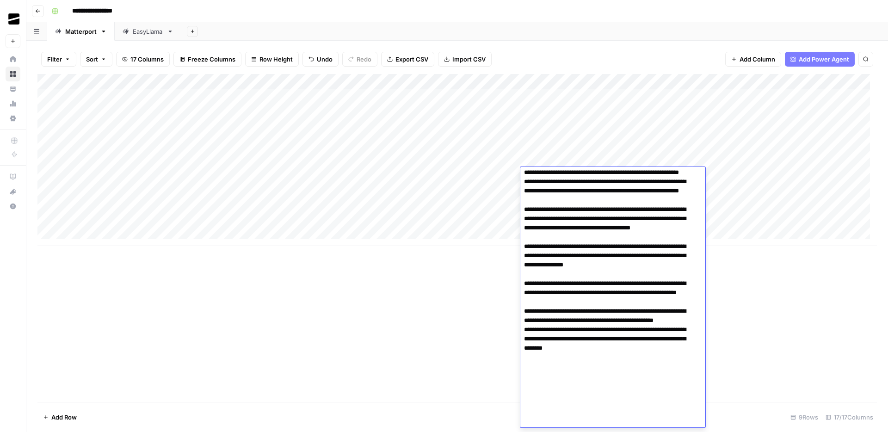
scroll to position [98, 0]
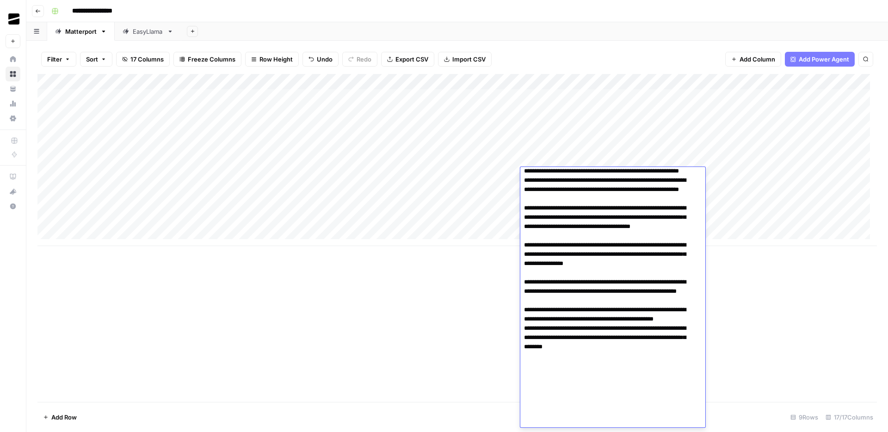
drag, startPoint x: 643, startPoint y: 234, endPoint x: 631, endPoint y: 225, distance: 14.5
click at [631, 225] on textarea at bounding box center [609, 249] width 178 height 355
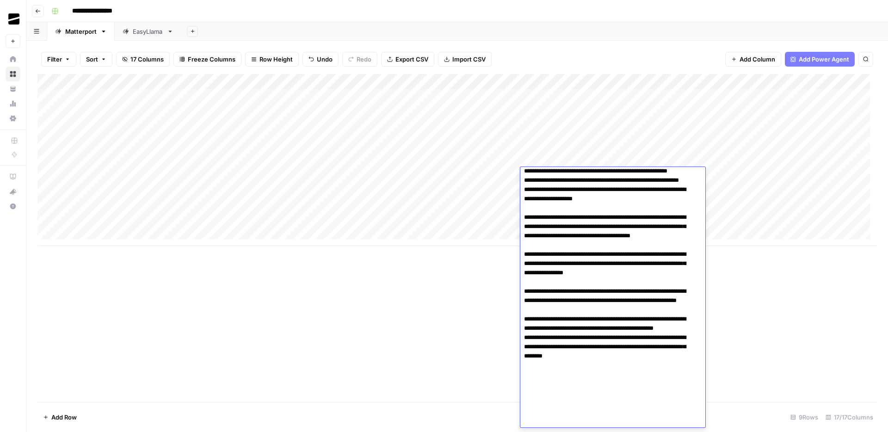
click at [681, 239] on textarea at bounding box center [609, 254] width 178 height 346
click at [647, 242] on textarea at bounding box center [609, 254] width 178 height 346
drag, startPoint x: 627, startPoint y: 283, endPoint x: 619, endPoint y: 281, distance: 8.6
click at [619, 281] on textarea at bounding box center [609, 259] width 178 height 337
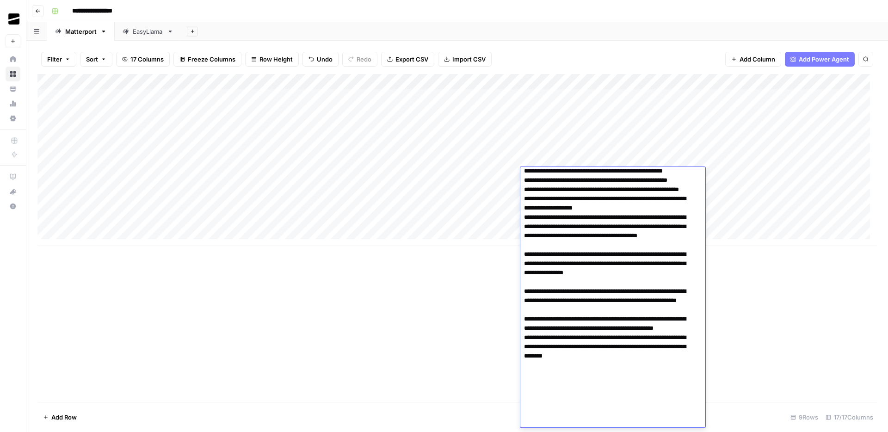
click at [619, 281] on textarea at bounding box center [609, 259] width 178 height 337
click at [582, 288] on textarea at bounding box center [609, 259] width 178 height 337
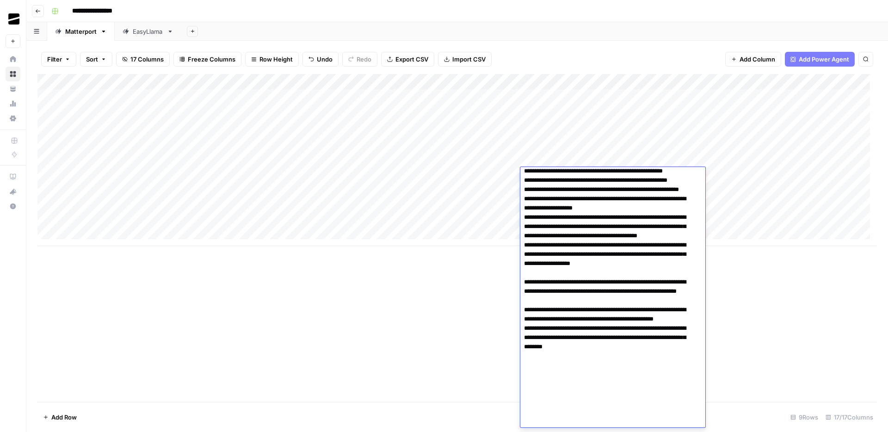
scroll to position [70, 0]
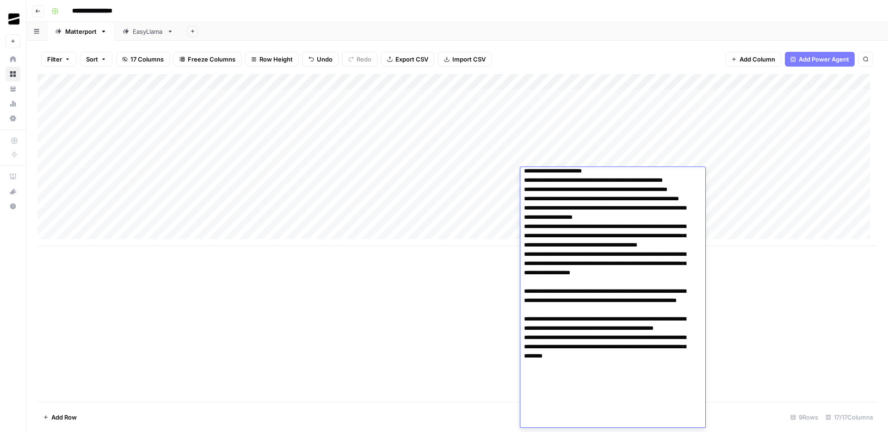
drag, startPoint x: 627, startPoint y: 314, endPoint x: 522, endPoint y: 303, distance: 105.6
click at [522, 303] on textarea at bounding box center [609, 264] width 178 height 328
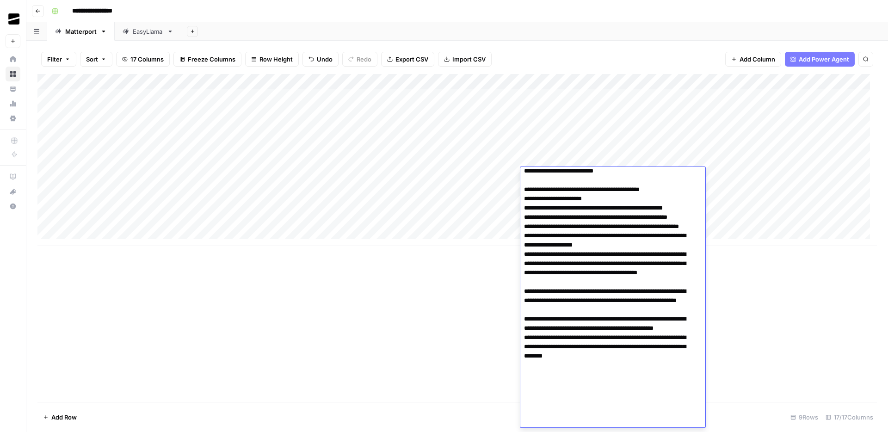
scroll to position [42, 0]
click at [551, 342] on textarea at bounding box center [609, 278] width 178 height 300
click at [551, 343] on textarea at bounding box center [609, 278] width 178 height 300
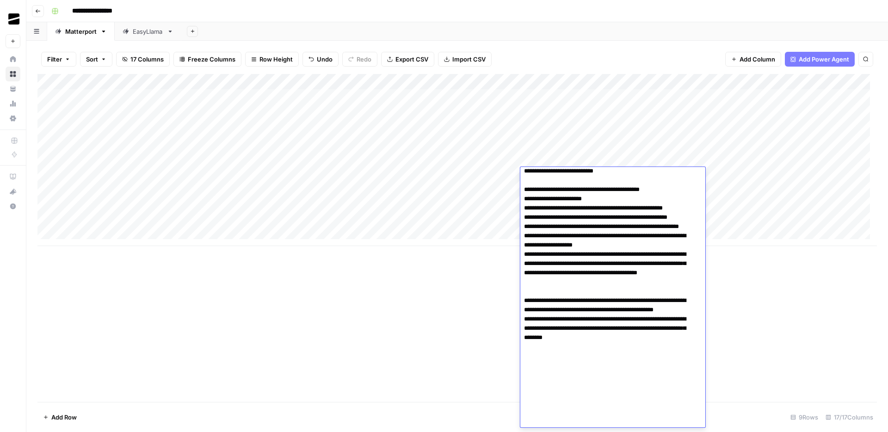
scroll to position [0, 0]
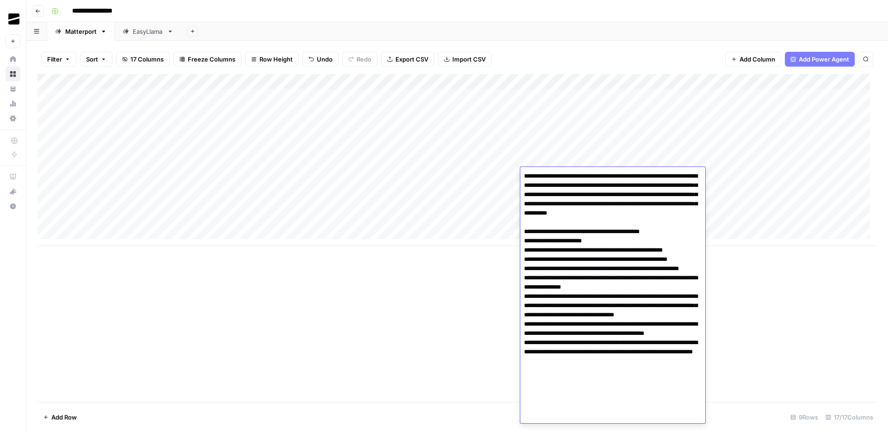
drag, startPoint x: 613, startPoint y: 316, endPoint x: 619, endPoint y: 316, distance: 6.0
click at [619, 316] on textarea at bounding box center [612, 287] width 185 height 235
click at [602, 373] on textarea at bounding box center [612, 287] width 185 height 235
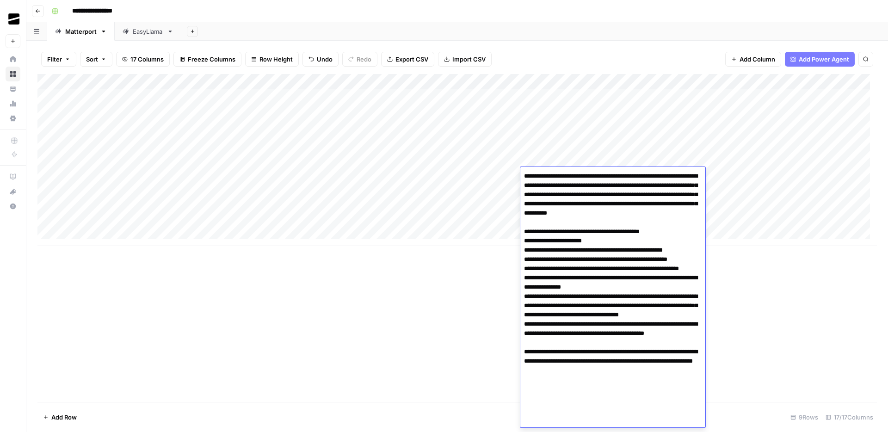
click at [584, 401] on textarea at bounding box center [612, 292] width 185 height 244
click at [618, 406] on textarea at bounding box center [612, 292] width 185 height 244
click at [562, 392] on textarea at bounding box center [612, 292] width 185 height 244
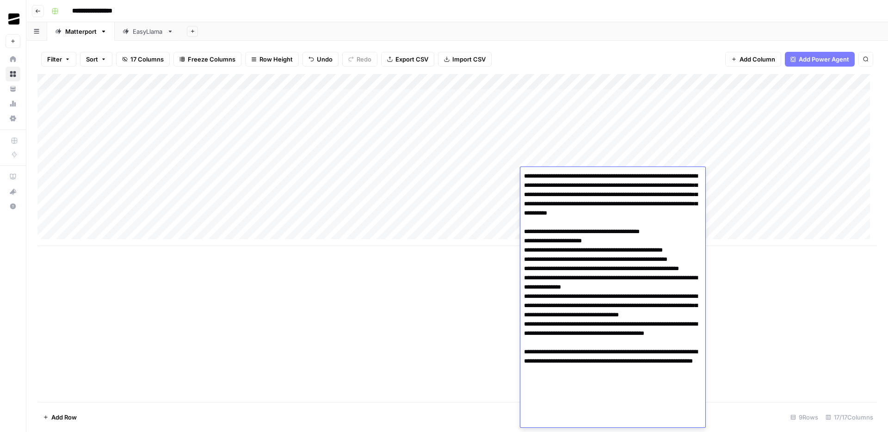
click at [562, 392] on textarea at bounding box center [612, 292] width 185 height 244
click at [645, 409] on textarea at bounding box center [612, 292] width 185 height 244
click at [664, 389] on textarea at bounding box center [612, 292] width 185 height 244
drag, startPoint x: 688, startPoint y: 187, endPoint x: 703, endPoint y: 187, distance: 15.3
click at [687, 187] on textarea at bounding box center [612, 292] width 185 height 244
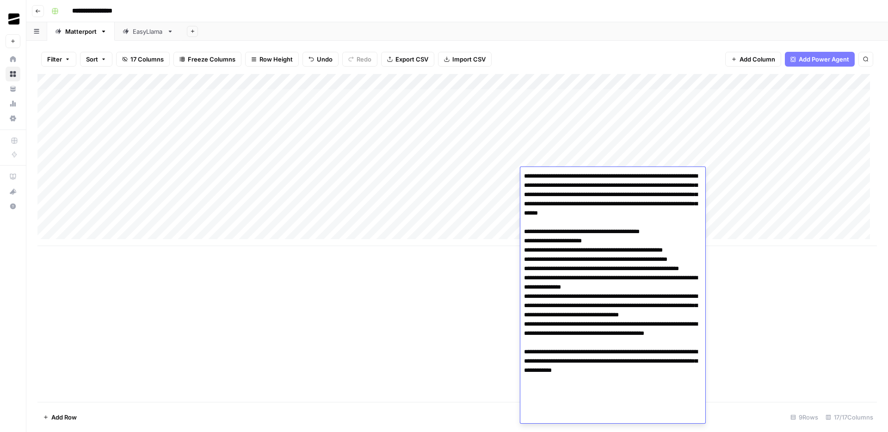
click at [663, 212] on textarea at bounding box center [612, 292] width 185 height 244
click at [693, 212] on textarea at bounding box center [612, 292] width 185 height 244
drag, startPoint x: 684, startPoint y: 186, endPoint x: 689, endPoint y: 187, distance: 5.4
click at [689, 187] on textarea at bounding box center [612, 292] width 185 height 244
drag, startPoint x: 691, startPoint y: 215, endPoint x: 633, endPoint y: 205, distance: 58.6
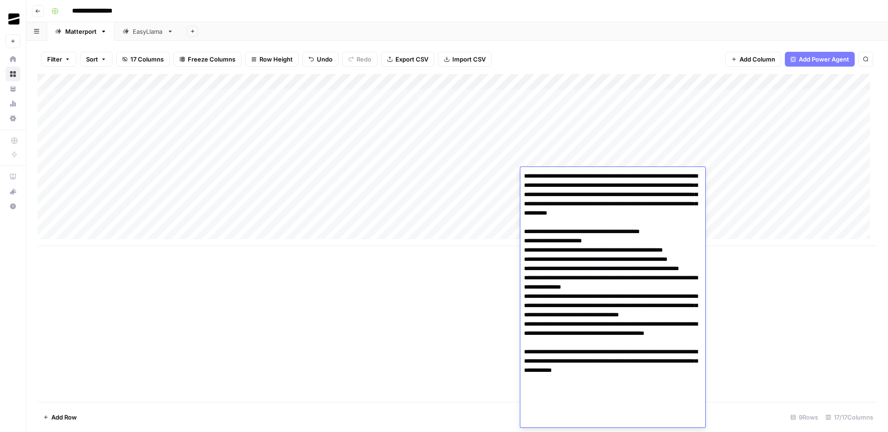
click at [633, 205] on textarea at bounding box center [612, 292] width 185 height 244
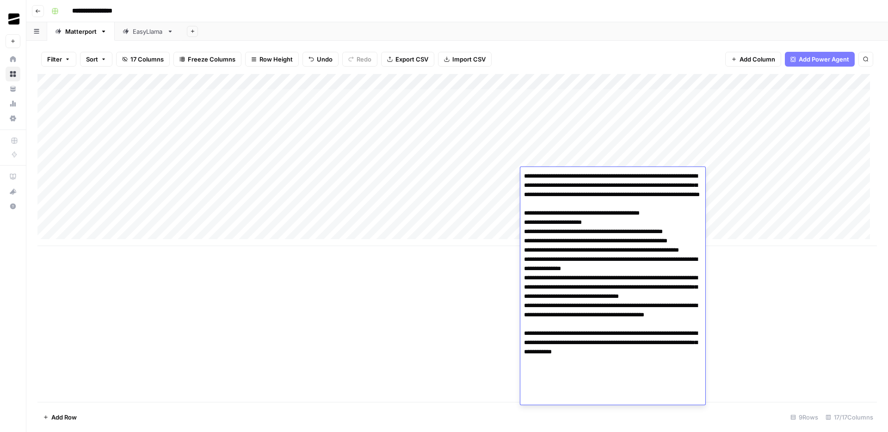
click at [660, 231] on textarea at bounding box center [612, 287] width 185 height 235
click at [648, 259] on textarea at bounding box center [612, 287] width 185 height 235
click at [630, 278] on textarea at bounding box center [612, 287] width 185 height 235
click at [671, 297] on textarea at bounding box center [612, 287] width 185 height 235
click at [619, 307] on textarea at bounding box center [612, 287] width 185 height 235
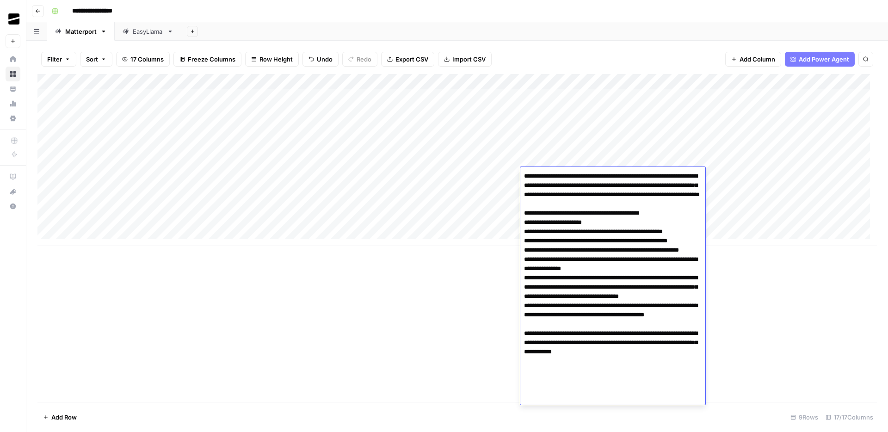
click at [619, 307] on textarea at bounding box center [612, 287] width 185 height 235
type textarea "**********"
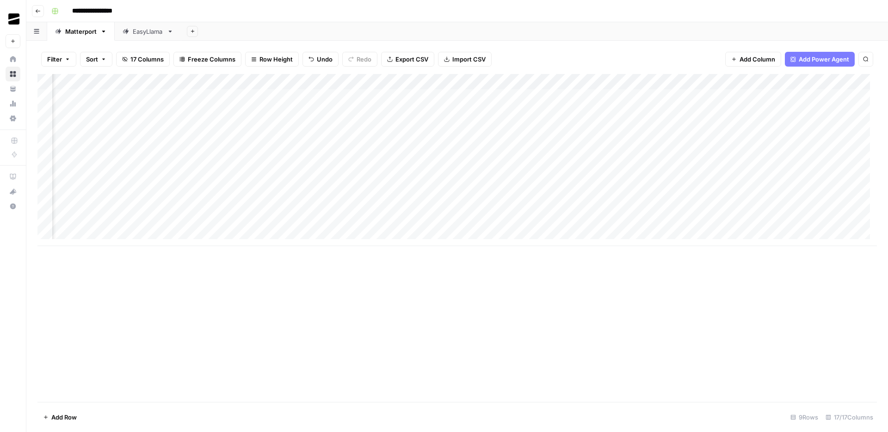
scroll to position [0, 185]
click at [544, 176] on div "Add Column" at bounding box center [457, 160] width 840 height 172
drag, startPoint x: 297, startPoint y: 82, endPoint x: 237, endPoint y: 84, distance: 59.7
click at [237, 84] on div "Add Column" at bounding box center [457, 160] width 840 height 172
